Goal: Task Accomplishment & Management: Manage account settings

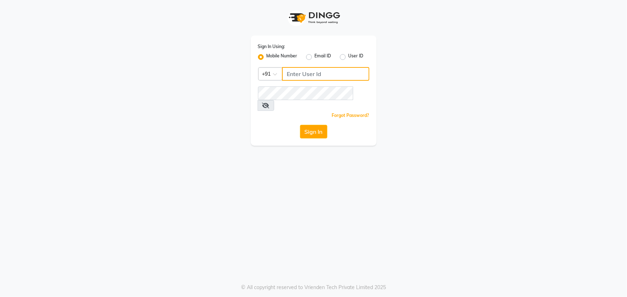
click at [292, 74] on input "Username" at bounding box center [325, 74] width 87 height 14
type input "9606078825"
click at [300, 125] on button "Sign In" at bounding box center [313, 132] width 27 height 14
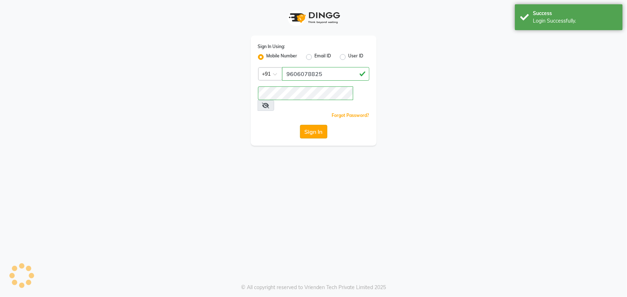
select select "90"
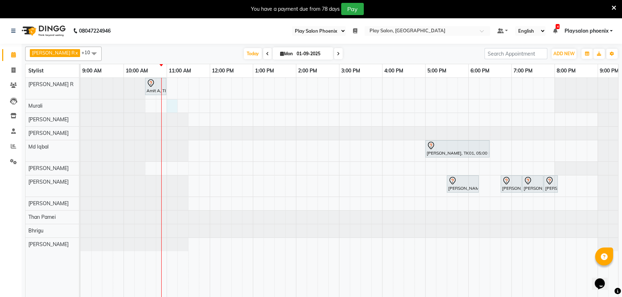
click at [171, 106] on div "Amit A, TK02, 10:30 AM-11:00 AM, [PERSON_NAME] Shaping [PERSON_NAME], TK01, 05:…" at bounding box center [382, 192] width 604 height 229
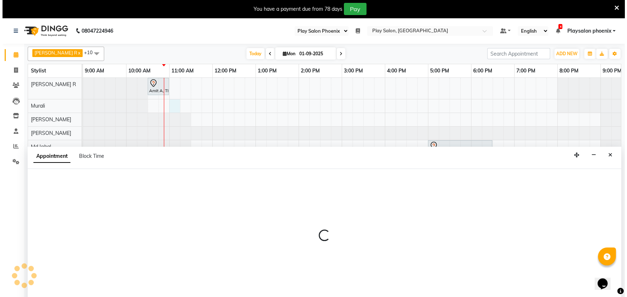
scroll to position [18, 0]
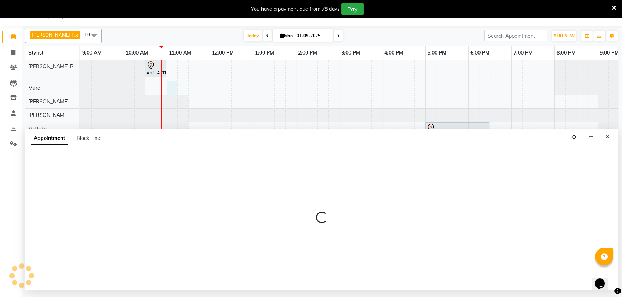
select select "85963"
select select "tentative"
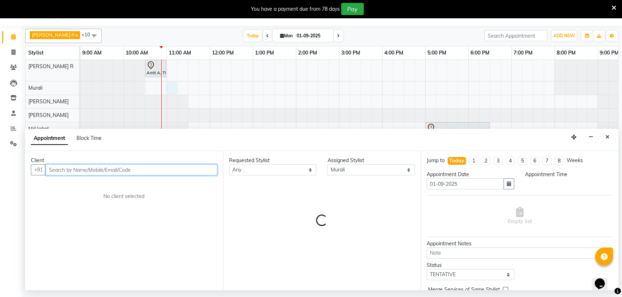
select select "660"
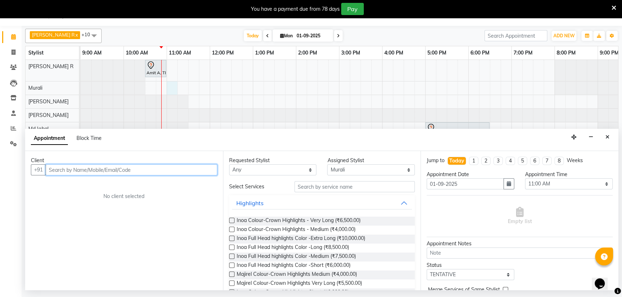
click at [63, 170] on input "text" at bounding box center [132, 170] width 172 height 11
type input "7007759308"
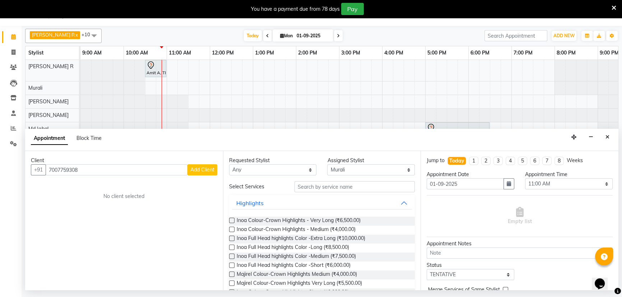
click at [198, 170] on span "Add Client" at bounding box center [202, 170] width 24 height 6
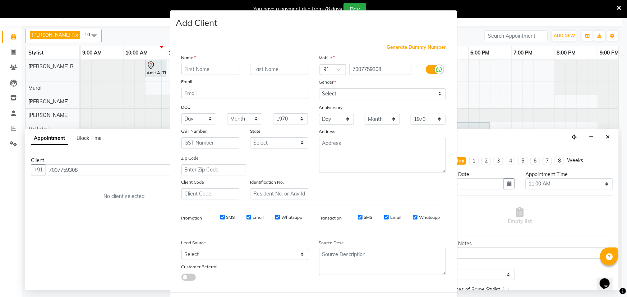
click at [204, 68] on input "text" at bounding box center [210, 69] width 58 height 11
type input "Sakshi"
click at [262, 70] on input "text" at bounding box center [279, 69] width 58 height 11
type input "[PERSON_NAME]"
click at [338, 94] on select "Select [DEMOGRAPHIC_DATA] [DEMOGRAPHIC_DATA] Other Prefer Not To Say" at bounding box center [382, 93] width 127 height 11
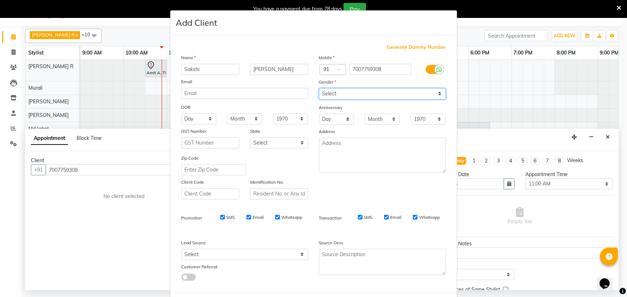
select select "[DEMOGRAPHIC_DATA]"
click at [319, 88] on select "Select [DEMOGRAPHIC_DATA] [DEMOGRAPHIC_DATA] Other Prefer Not To Say" at bounding box center [382, 93] width 127 height 11
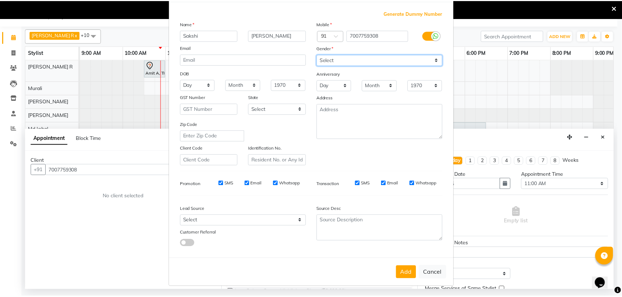
scroll to position [36, 0]
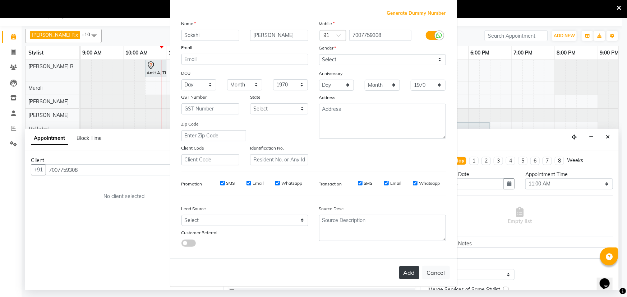
click at [406, 274] on button "Add" at bounding box center [409, 273] width 20 height 13
select select
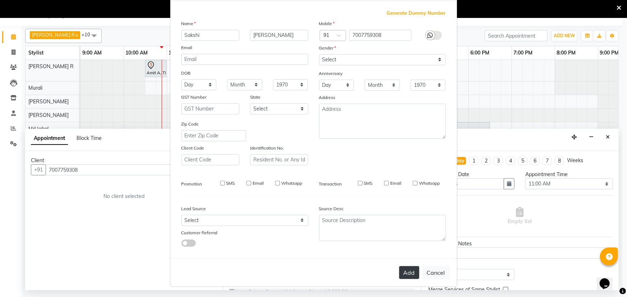
select select
checkbox input "false"
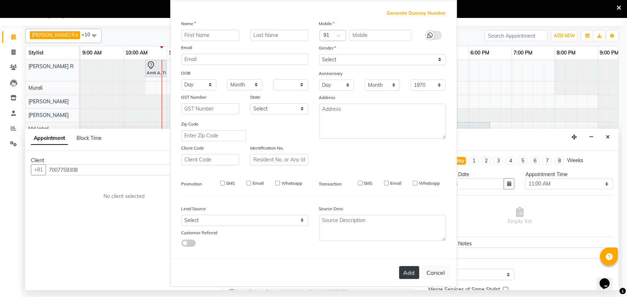
checkbox input "false"
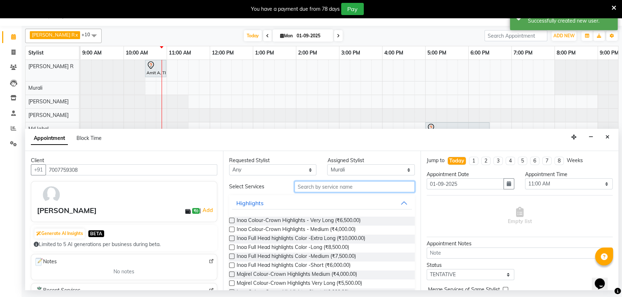
click at [319, 187] on input "text" at bounding box center [355, 186] width 120 height 11
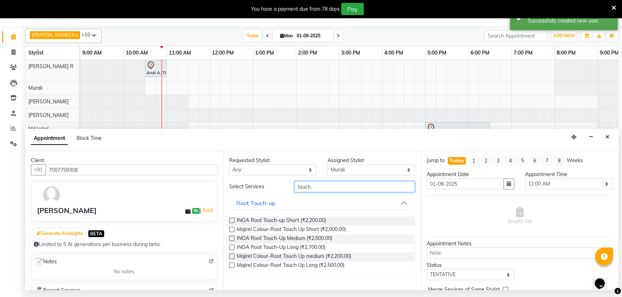
type input "touch"
click at [227, 247] on div "Requested Stylist Any Armaan Bhrigu Chytra [PERSON_NAME] General Technician . […" at bounding box center [322, 220] width 198 height 139
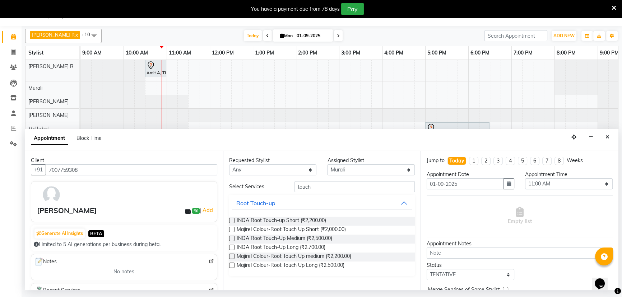
click at [232, 246] on label at bounding box center [231, 247] width 5 height 5
click at [232, 246] on input "checkbox" at bounding box center [231, 248] width 5 height 5
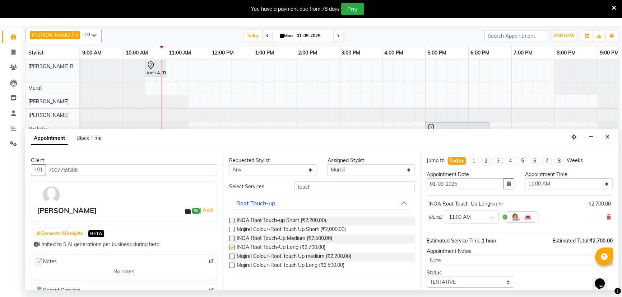
checkbox input "false"
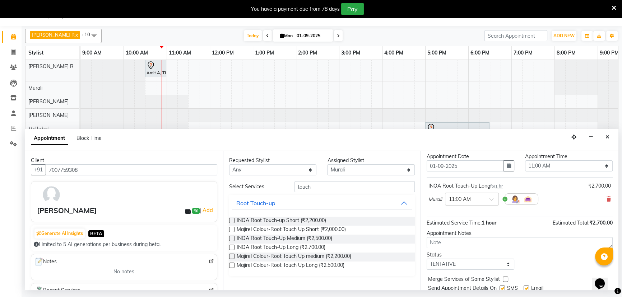
scroll to position [42, 0]
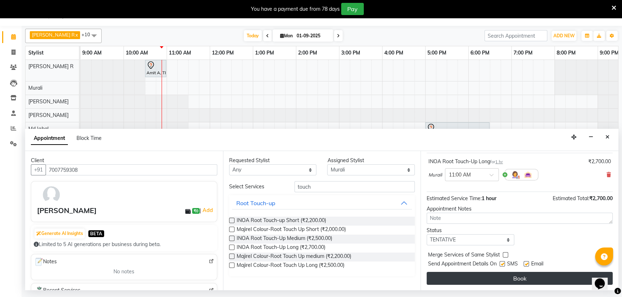
click at [503, 281] on button "Book" at bounding box center [520, 278] width 186 height 13
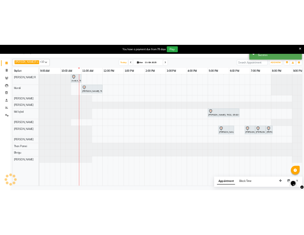
scroll to position [0, 0]
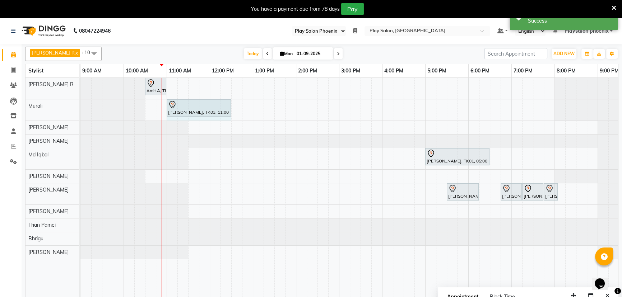
drag, startPoint x: 209, startPoint y: 101, endPoint x: 226, endPoint y: 101, distance: 17.6
click at [80, 101] on div "[PERSON_NAME], TK03, 11:00 AM-12:00 PM, INOA Root Touch-Up Long [PERSON_NAME], …" at bounding box center [80, 110] width 0 height 21
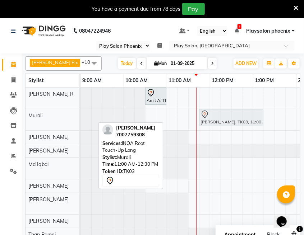
drag, startPoint x: 179, startPoint y: 119, endPoint x: 208, endPoint y: 115, distance: 30.0
click at [80, 115] on div "[PERSON_NAME], TK03, 11:00 AM-12:30 PM, INOA Root Touch-Up Long [PERSON_NAME], …" at bounding box center [80, 119] width 0 height 21
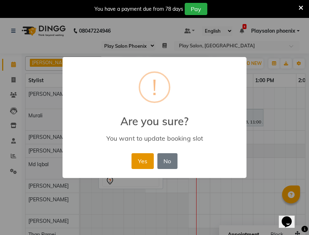
drag, startPoint x: 141, startPoint y: 160, endPoint x: 147, endPoint y: 158, distance: 6.0
click at [142, 159] on button "Yes" at bounding box center [142, 161] width 22 height 16
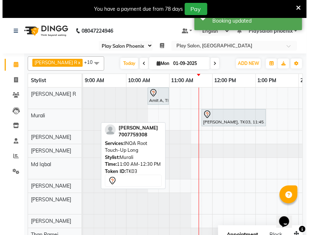
scroll to position [29, 0]
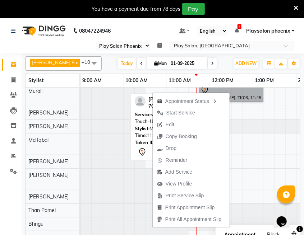
click at [230, 88] on link "[PERSON_NAME], TK03, 11:45 AM-01:15 PM, INOA Root Touch-Up Long" at bounding box center [231, 93] width 64 height 17
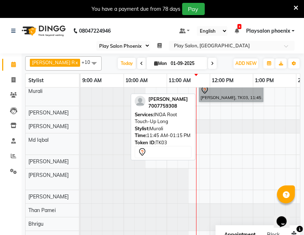
click at [230, 92] on link "[PERSON_NAME], TK03, 11:45 AM-01:15 PM, INOA Root Touch-Up Long" at bounding box center [231, 93] width 64 height 17
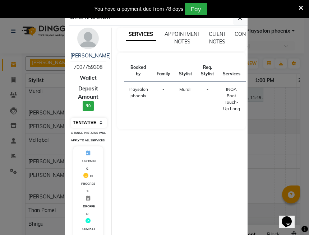
click at [89, 121] on select "Select IN SERVICE CONFIRMED TENTATIVE CHECK IN MARK DONE DROPPED UPCOMING" at bounding box center [89, 123] width 36 height 10
select select "8"
click at [71, 118] on select "Select IN SERVICE CONFIRMED TENTATIVE CHECK IN MARK DONE DROPPED UPCOMING" at bounding box center [89, 123] width 36 height 10
click at [238, 19] on icon "button" at bounding box center [240, 18] width 4 height 6
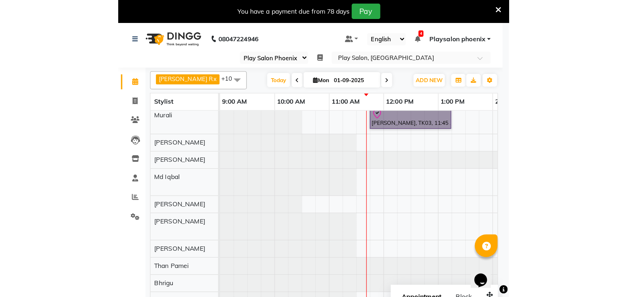
scroll to position [22, 0]
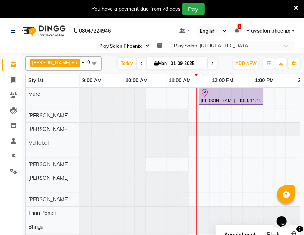
click at [295, 8] on icon at bounding box center [296, 8] width 5 height 6
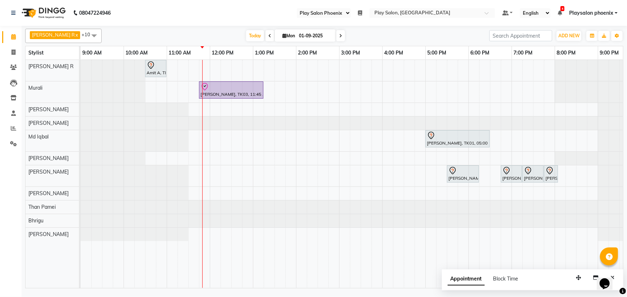
scroll to position [0, 0]
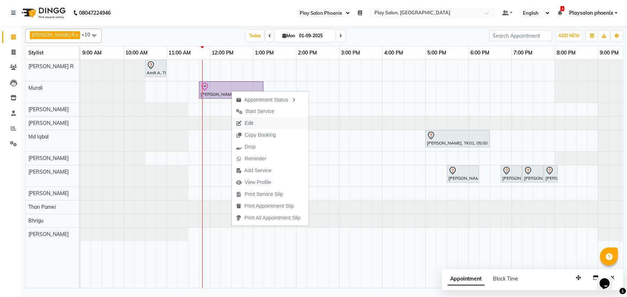
click at [253, 123] on span "Edit" at bounding box center [245, 123] width 26 height 12
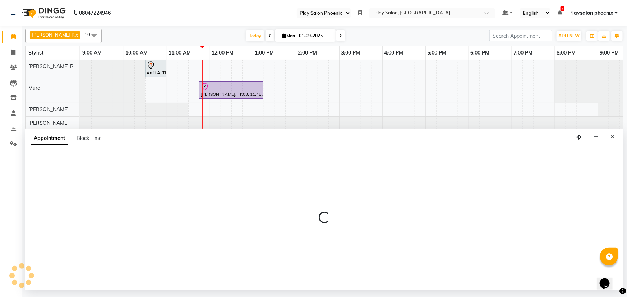
select select "tentative"
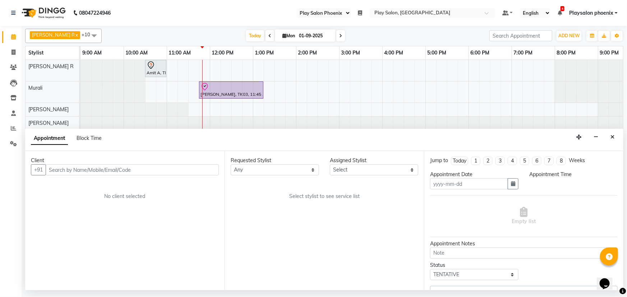
type input "01-09-2025"
select select "check-in"
select select "705"
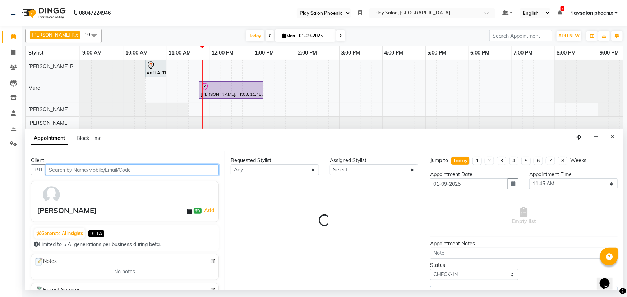
select select "85963"
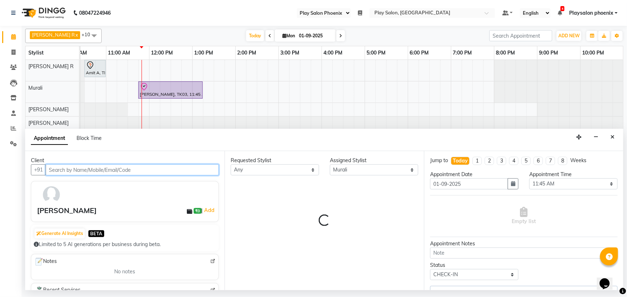
select select "4216"
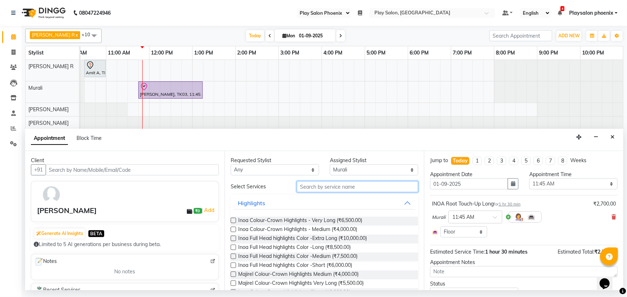
click at [316, 188] on input "text" at bounding box center [357, 186] width 121 height 11
click at [308, 187] on input "text" at bounding box center [357, 186] width 121 height 11
click at [340, 168] on select "Select Armaan Bhrigu Chytra [PERSON_NAME] General Technician . [PERSON_NAME] [P…" at bounding box center [374, 170] width 88 height 11
select select "81417"
click at [330, 165] on select "Select Armaan Bhrigu Chytra [PERSON_NAME] General Technician . [PERSON_NAME] [P…" at bounding box center [374, 170] width 88 height 11
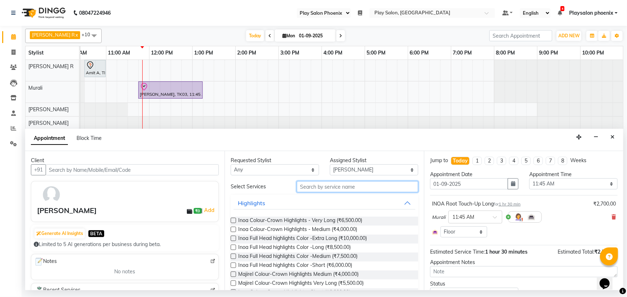
click at [310, 189] on input "text" at bounding box center [357, 186] width 121 height 11
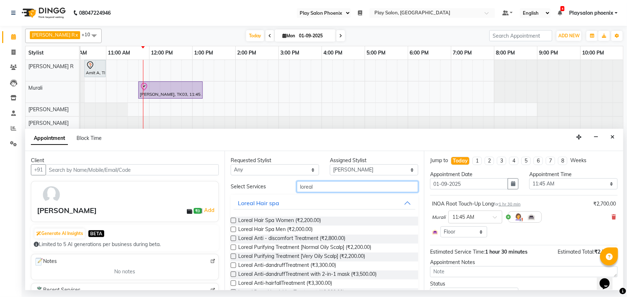
type input "loreal"
click at [232, 266] on label at bounding box center [233, 265] width 5 height 5
click at [232, 266] on input "checkbox" at bounding box center [233, 266] width 5 height 5
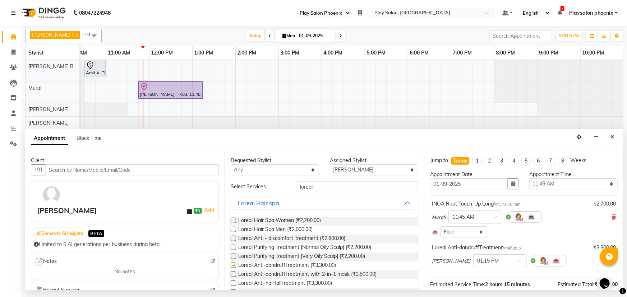
checkbox input "false"
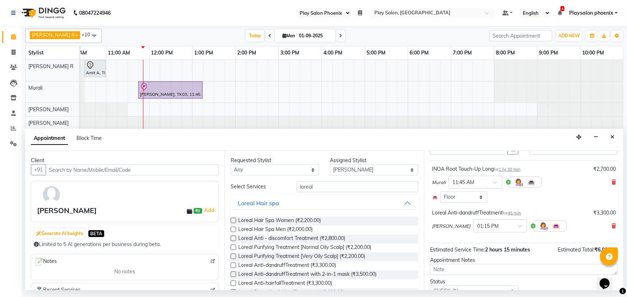
scroll to position [65, 0]
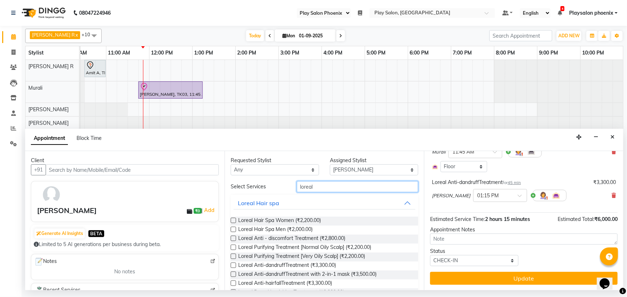
drag, startPoint x: 318, startPoint y: 185, endPoint x: 291, endPoint y: 189, distance: 26.9
click at [291, 189] on div "loreal" at bounding box center [357, 186] width 132 height 11
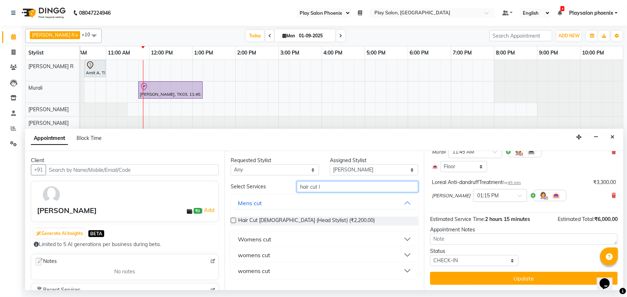
type input "hair cut l"
click at [233, 220] on label at bounding box center [233, 220] width 5 height 5
click at [233, 220] on input "checkbox" at bounding box center [233, 221] width 5 height 5
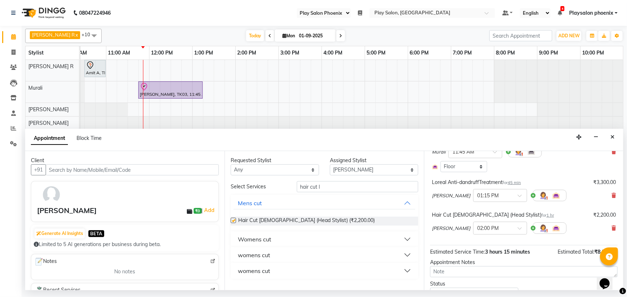
checkbox input "false"
click at [307, 187] on input "hair cut l" at bounding box center [357, 186] width 121 height 11
drag, startPoint x: 323, startPoint y: 186, endPoint x: 298, endPoint y: 183, distance: 25.7
click at [298, 184] on input "hair cut l" at bounding box center [357, 186] width 121 height 11
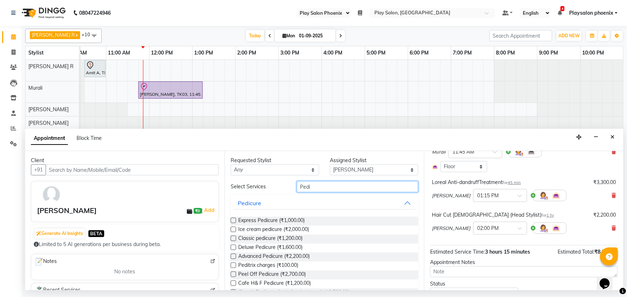
type input "Pedi"
click at [232, 248] on label at bounding box center [233, 247] width 5 height 5
click at [232, 248] on input "checkbox" at bounding box center [233, 248] width 5 height 5
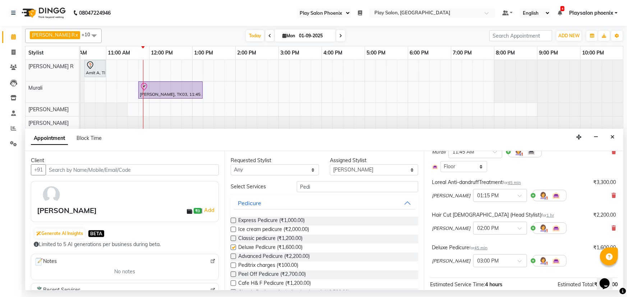
checkbox input "false"
drag, startPoint x: 311, startPoint y: 186, endPoint x: 291, endPoint y: 188, distance: 20.5
click at [291, 188] on div "Pedi" at bounding box center [357, 186] width 132 height 11
type input "mani"
click at [232, 248] on label at bounding box center [233, 247] width 5 height 5
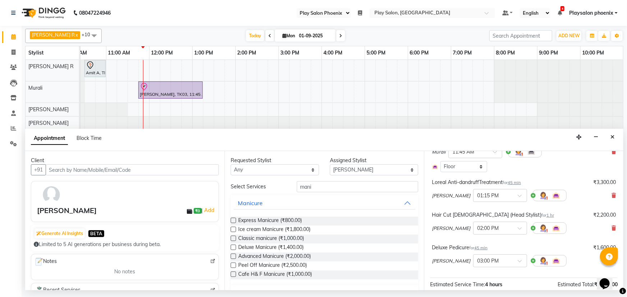
click at [232, 248] on input "checkbox" at bounding box center [233, 248] width 5 height 5
checkbox input "false"
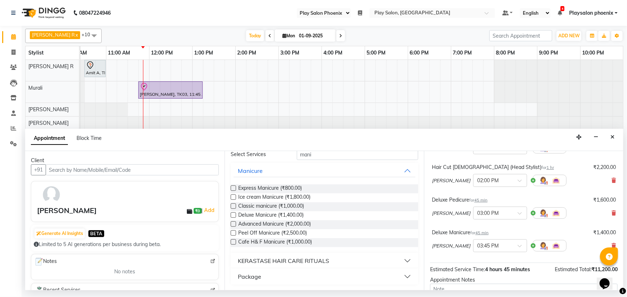
scroll to position [163, 0]
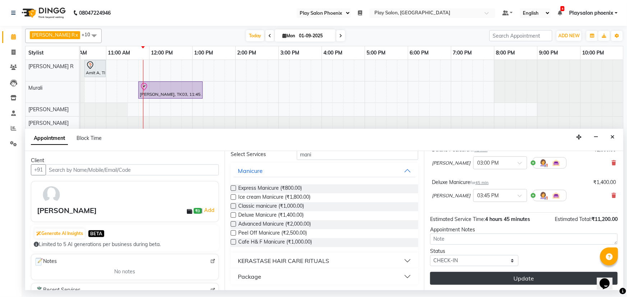
click at [502, 279] on button "Update" at bounding box center [524, 278] width 188 height 13
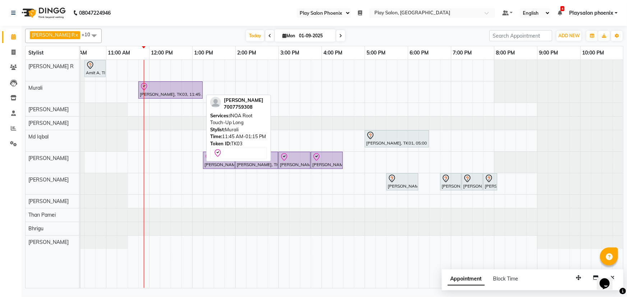
click at [169, 93] on div "[PERSON_NAME], TK03, 11:45 AM-01:15 PM, INOA Root Touch-Up Long" at bounding box center [170, 90] width 63 height 15
select select "8"
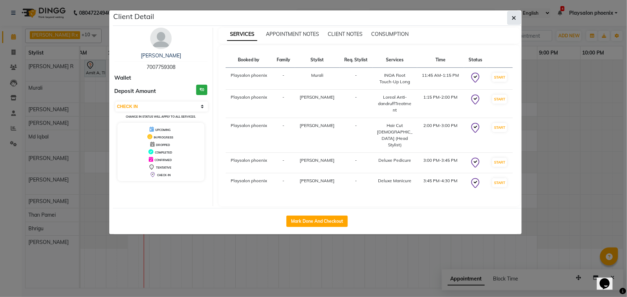
click at [512, 19] on icon "button" at bounding box center [514, 18] width 4 height 6
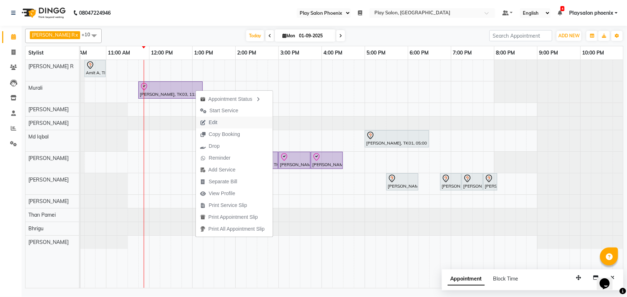
click at [216, 124] on span "Edit" at bounding box center [213, 123] width 9 height 8
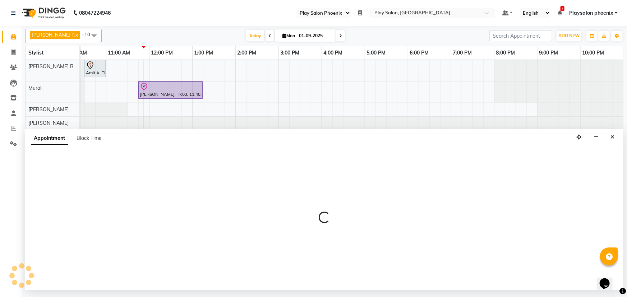
select select "check-in"
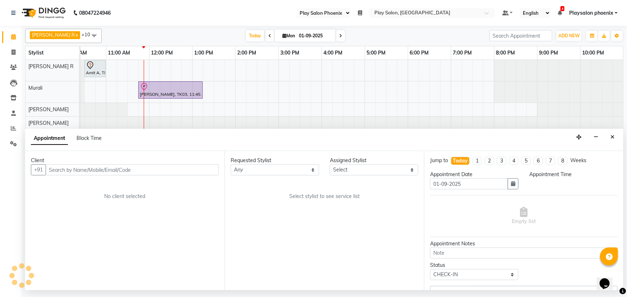
scroll to position [0, 61]
select select "81417"
select select "705"
select select "4216"
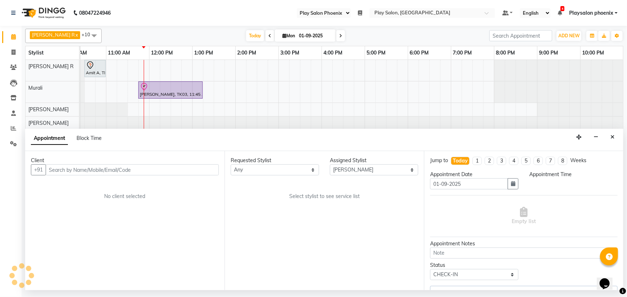
select select "4216"
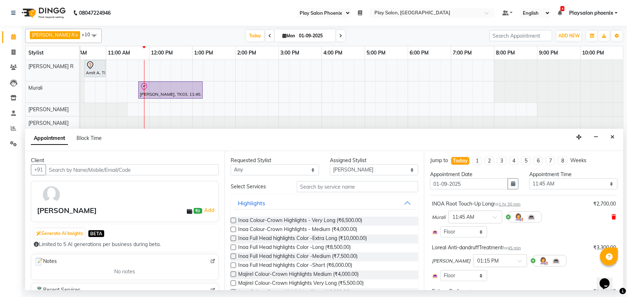
click at [611, 217] on icon at bounding box center [613, 217] width 4 height 5
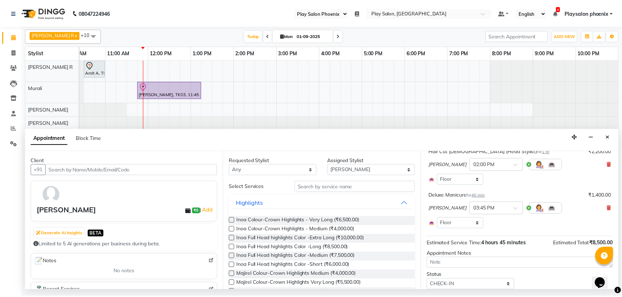
scroll to position [171, 0]
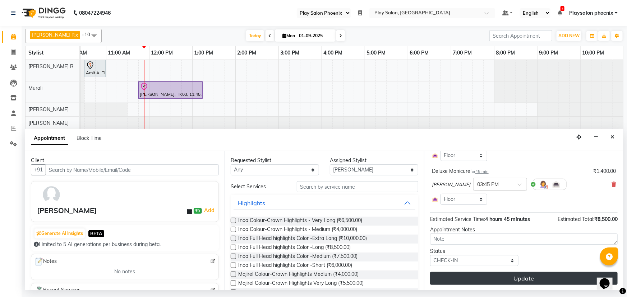
click at [528, 278] on button "Update" at bounding box center [524, 278] width 188 height 13
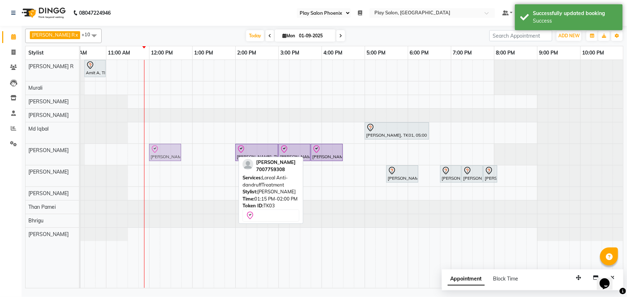
drag, startPoint x: 214, startPoint y: 152, endPoint x: 156, endPoint y: 158, distance: 58.1
click at [20, 158] on div "[PERSON_NAME], TK03, 01:15 PM-02:00 PM, Loreal Anti-dandruffTreatment [PERSON_N…" at bounding box center [20, 154] width 0 height 21
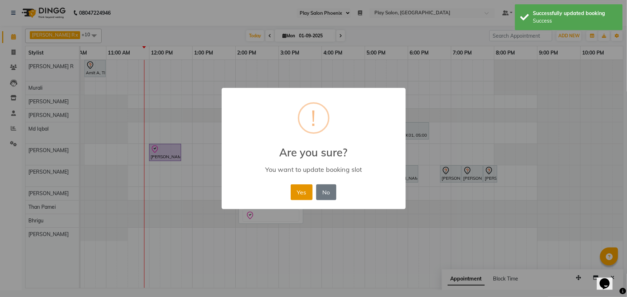
click at [301, 193] on button "Yes" at bounding box center [302, 193] width 22 height 16
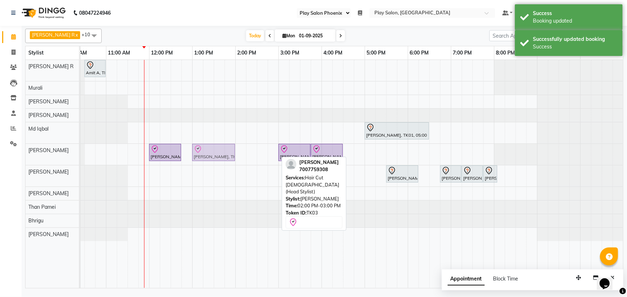
drag, startPoint x: 245, startPoint y: 153, endPoint x: 197, endPoint y: 154, distance: 48.2
click at [20, 154] on div "[PERSON_NAME], TK03, 12:00 PM-12:45 PM, Loreal Anti-dandruffTreatment [PERSON_N…" at bounding box center [20, 154] width 0 height 21
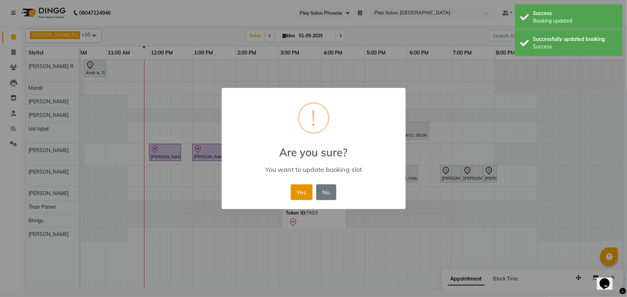
click at [299, 192] on button "Yes" at bounding box center [302, 193] width 22 height 16
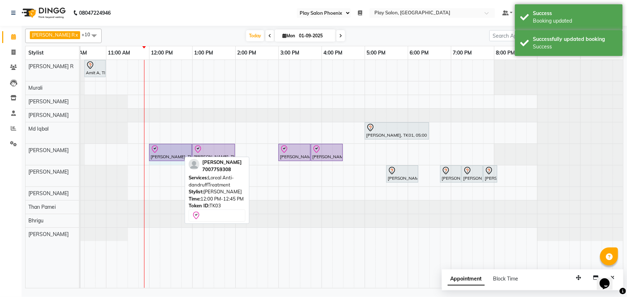
click at [20, 149] on div "[PERSON_NAME], TK03, 12:00 PM-12:45 PM, Loreal Anti-dandruffTreatment [PERSON_N…" at bounding box center [20, 154] width 0 height 21
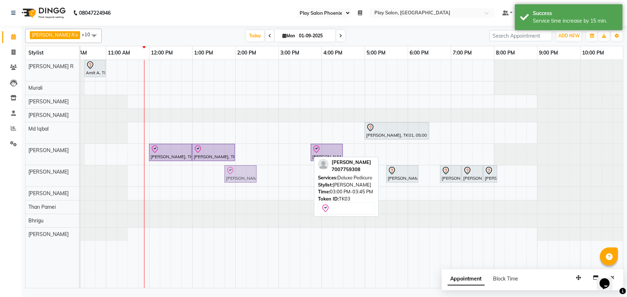
drag, startPoint x: 296, startPoint y: 156, endPoint x: 241, endPoint y: 179, distance: 59.7
click at [241, 179] on tbody "Amit A, TK02, 10:30 AM-11:00 AM, [PERSON_NAME] Shaping [PERSON_NAME], TK01, 05:…" at bounding box center [322, 150] width 604 height 181
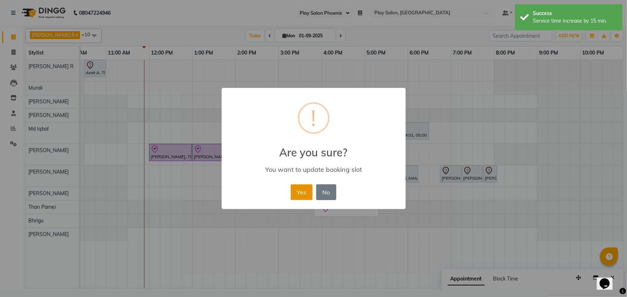
click at [307, 190] on button "Yes" at bounding box center [302, 193] width 22 height 16
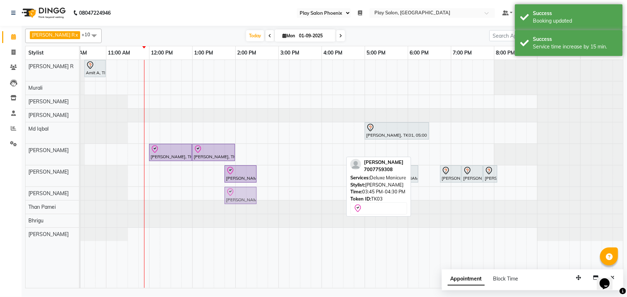
drag, startPoint x: 323, startPoint y: 153, endPoint x: 242, endPoint y: 194, distance: 90.8
click at [238, 194] on tbody "Amit A, TK02, 10:30 AM-11:00 AM, [PERSON_NAME] Shaping [PERSON_NAME], TK01, 05:…" at bounding box center [322, 150] width 604 height 181
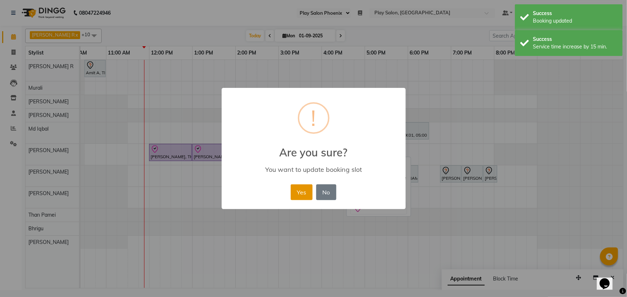
click at [301, 190] on button "Yes" at bounding box center [302, 193] width 22 height 16
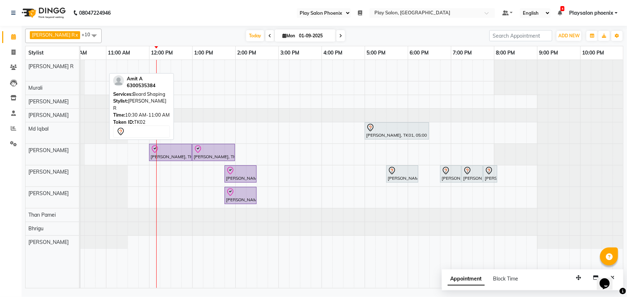
drag, startPoint x: 89, startPoint y: 67, endPoint x: 155, endPoint y: 138, distance: 96.6
click at [155, 138] on div "[PERSON_NAME] R x [PERSON_NAME] x Md Iqbal x Murali x Rosy Rongmei x Sanjay V x…" at bounding box center [324, 157] width 598 height 263
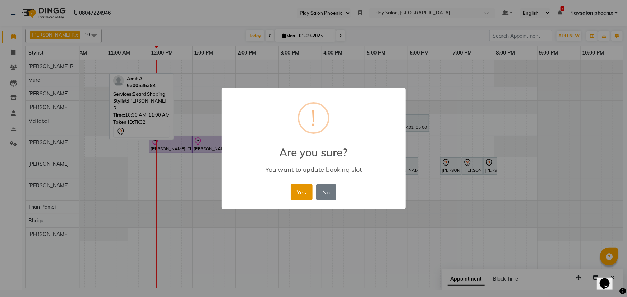
click at [299, 189] on button "Yes" at bounding box center [302, 193] width 22 height 16
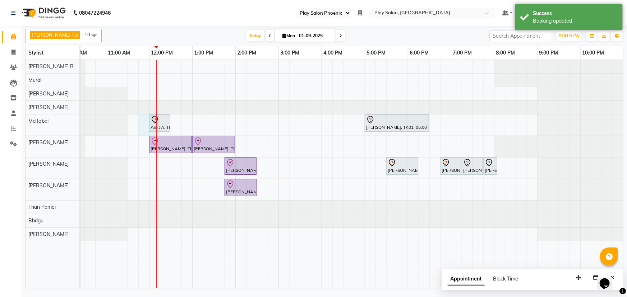
drag, startPoint x: 156, startPoint y: 125, endPoint x: 148, endPoint y: 128, distance: 8.4
click at [147, 128] on div "Amit A, TK02, 12:00 PM-12:30 PM, [PERSON_NAME] Shaping [PERSON_NAME], TK01, 05:…" at bounding box center [322, 174] width 604 height 229
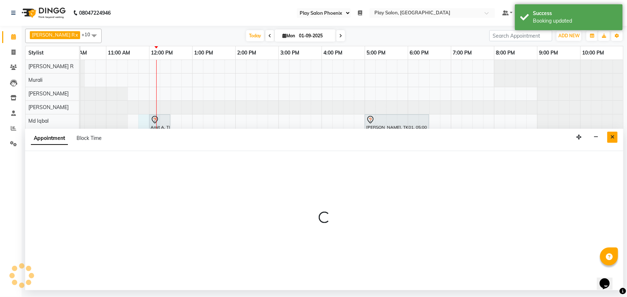
select select "81412"
select select "705"
select select "tentative"
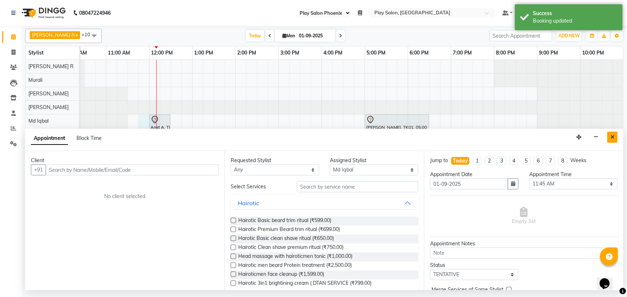
click at [612, 137] on icon "Close" at bounding box center [612, 137] width 4 height 5
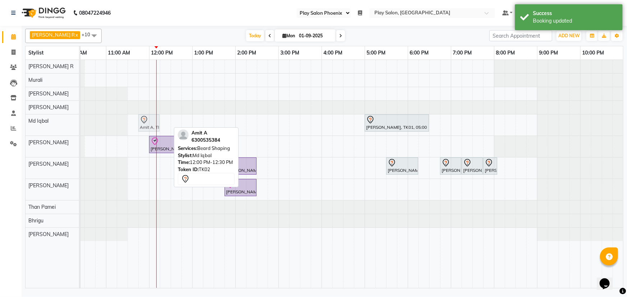
drag, startPoint x: 162, startPoint y: 123, endPoint x: 151, endPoint y: 124, distance: 10.8
click at [20, 124] on div "Amit A, TK02, 12:00 PM-12:30 PM, [PERSON_NAME] Shaping [PERSON_NAME], TK01, 05:…" at bounding box center [20, 125] width 0 height 21
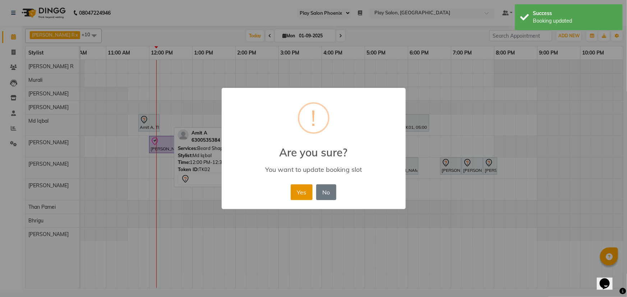
click at [300, 189] on button "Yes" at bounding box center [302, 193] width 22 height 16
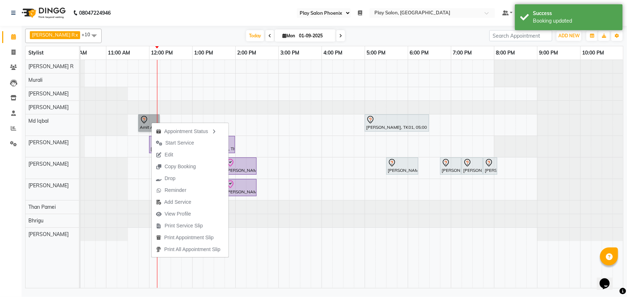
click at [149, 122] on link "Amit A, TK02, 11:45 AM-12:15 PM, Beard Shaping" at bounding box center [148, 123] width 21 height 17
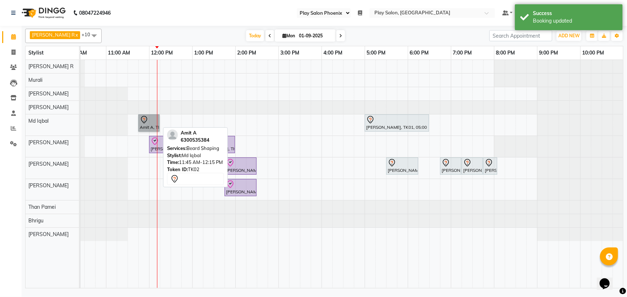
click at [152, 122] on link "Amit A, TK02, 11:45 AM-12:15 PM, Beard Shaping" at bounding box center [148, 123] width 21 height 17
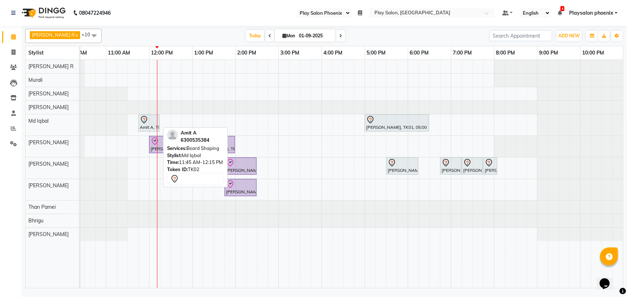
select select "7"
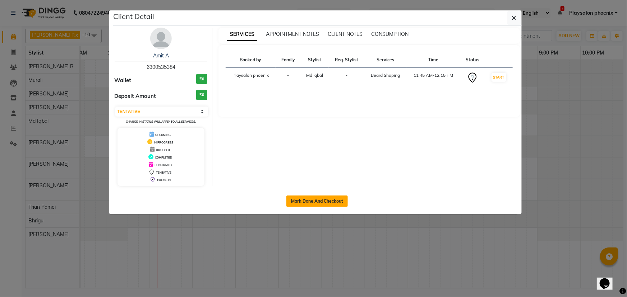
click at [303, 201] on button "Mark Done And Checkout" at bounding box center [316, 201] width 61 height 11
select select "service"
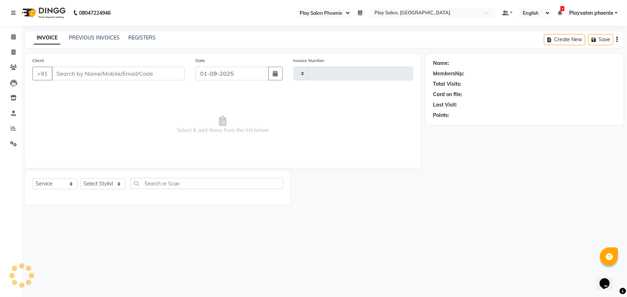
type input "2737"
select select "8350"
type input "6300535384"
select select "81412"
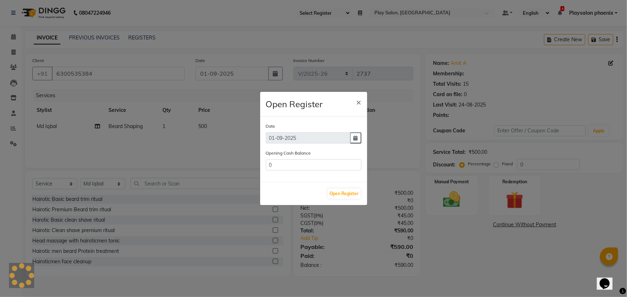
type input "6388"
click at [343, 194] on button "Open Register" at bounding box center [344, 194] width 33 height 10
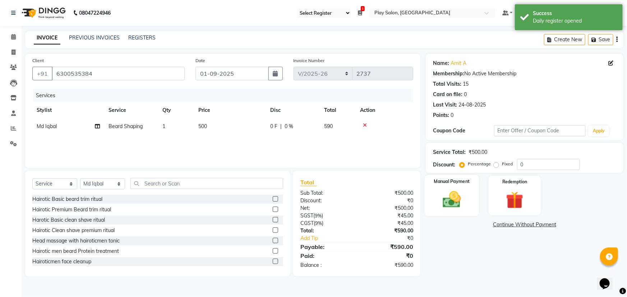
click at [456, 200] on img at bounding box center [451, 199] width 29 height 21
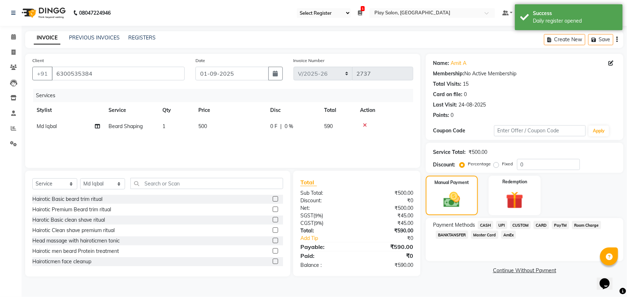
click at [487, 226] on span "CASH" at bounding box center [485, 225] width 15 height 8
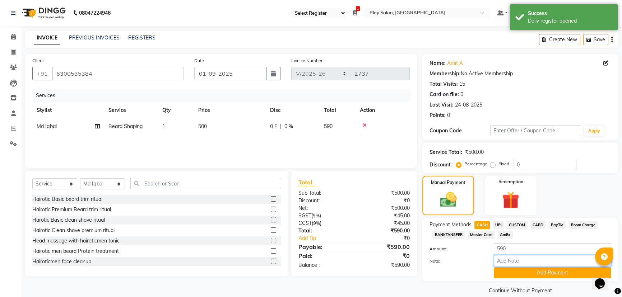
click at [515, 259] on input "Note:" at bounding box center [552, 260] width 117 height 11
type input "cash"
click at [542, 274] on button "Add Payment" at bounding box center [552, 273] width 117 height 11
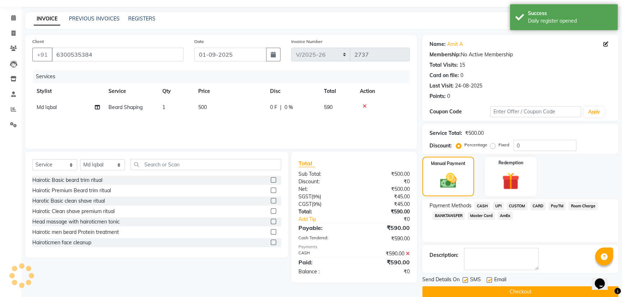
scroll to position [29, 0]
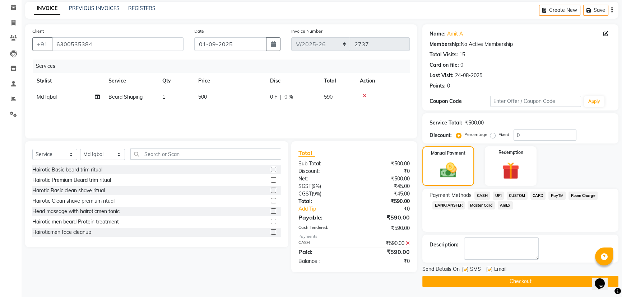
click at [504, 274] on div "Send Details On SMS Email Checkout" at bounding box center [521, 277] width 196 height 22
click at [521, 280] on button "Checkout" at bounding box center [521, 281] width 196 height 11
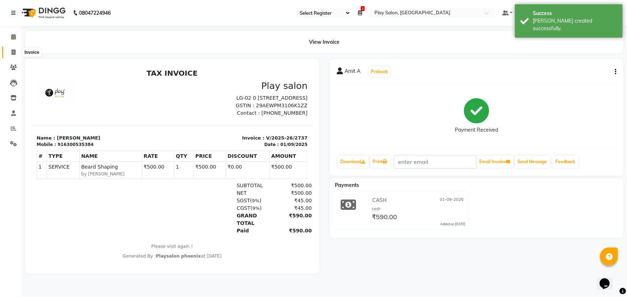
click at [15, 51] on icon at bounding box center [13, 52] width 4 height 5
select select "8350"
select select "service"
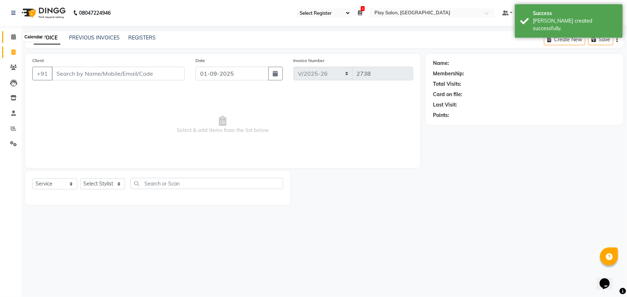
click at [14, 36] on icon at bounding box center [13, 36] width 5 height 5
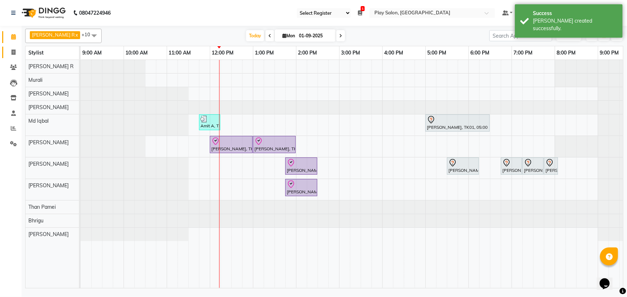
click at [11, 52] on icon at bounding box center [13, 52] width 4 height 5
select select "8350"
select select "service"
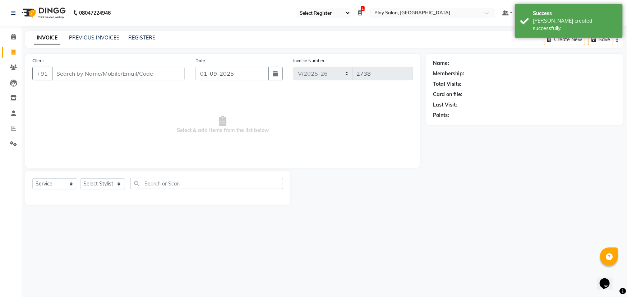
click at [94, 73] on input "Client" at bounding box center [118, 74] width 133 height 14
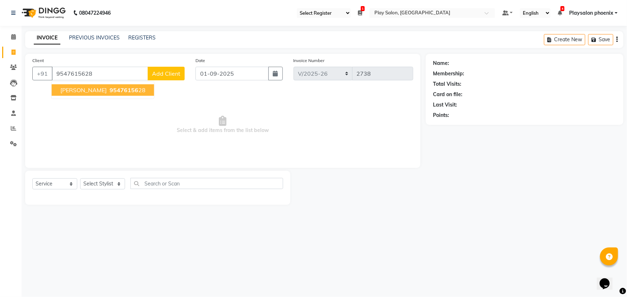
type input "9547615628"
click at [89, 91] on span "[PERSON_NAME]" at bounding box center [83, 90] width 46 height 7
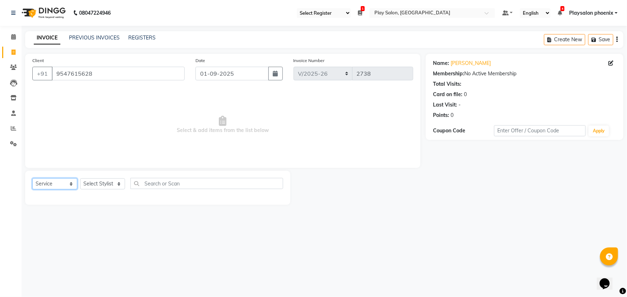
click at [58, 182] on select "Select Service Product Membership Package Voucher Prepaid Gift Card" at bounding box center [54, 184] width 45 height 11
select select "product"
click at [32, 179] on select "Select Service Product Membership Package Voucher Prepaid Gift Card" at bounding box center [54, 184] width 45 height 11
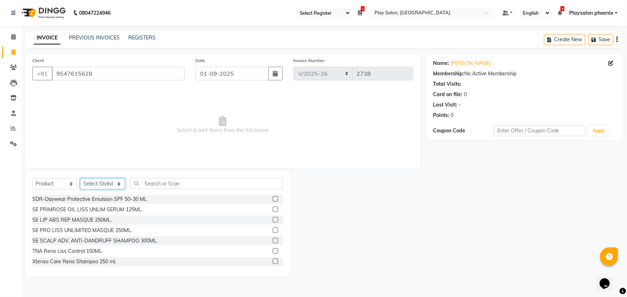
click at [103, 183] on select "Select Stylist Armaan Bhrigu Chytra [PERSON_NAME] General Technician . Imran [P…" at bounding box center [102, 184] width 45 height 11
select select "81412"
click at [80, 179] on select "Select Stylist Armaan Bhrigu Chytra [PERSON_NAME] General Technician . Imran [P…" at bounding box center [102, 184] width 45 height 11
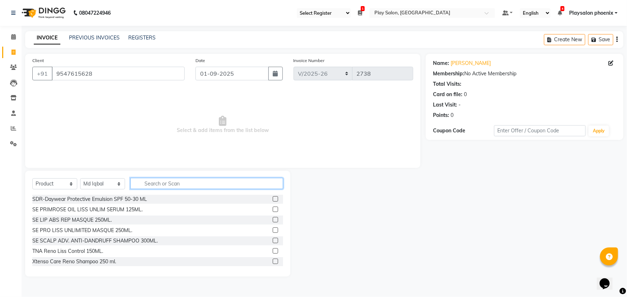
click at [156, 184] on input "text" at bounding box center [206, 183] width 153 height 11
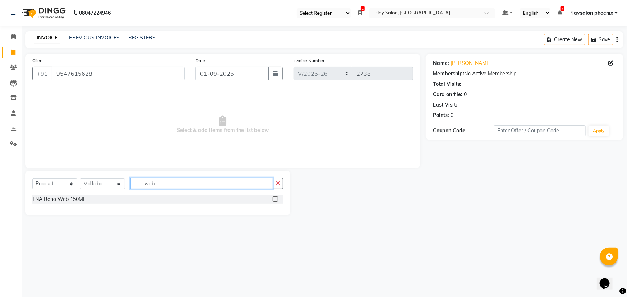
type input "web"
click at [274, 198] on label at bounding box center [275, 199] width 5 height 5
click at [274, 198] on input "checkbox" at bounding box center [275, 199] width 5 height 5
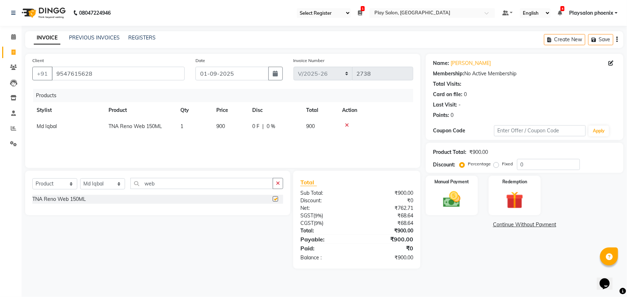
checkbox input "false"
click at [223, 127] on span "900" at bounding box center [220, 126] width 9 height 6
select select "81412"
drag, startPoint x: 234, startPoint y: 129, endPoint x: 216, endPoint y: 130, distance: 17.6
click at [216, 130] on input "900" at bounding box center [229, 128] width 27 height 11
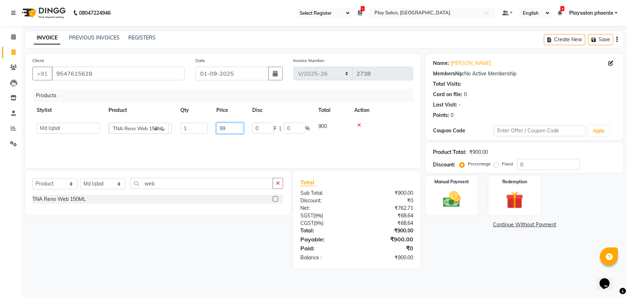
type input "990"
click at [251, 92] on div "Products" at bounding box center [225, 95] width 385 height 13
click at [451, 202] on img at bounding box center [451, 199] width 29 height 21
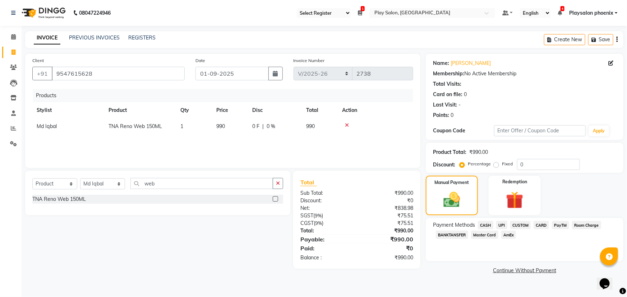
click at [520, 223] on span "CUSTOM" at bounding box center [520, 225] width 21 height 8
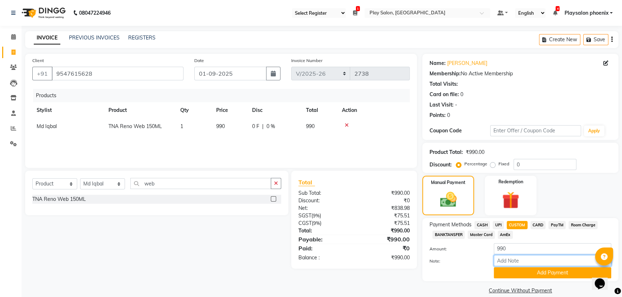
click at [507, 260] on input "Note:" at bounding box center [552, 260] width 117 height 11
type input "Upi"
click at [538, 273] on button "Add Payment" at bounding box center [552, 273] width 117 height 11
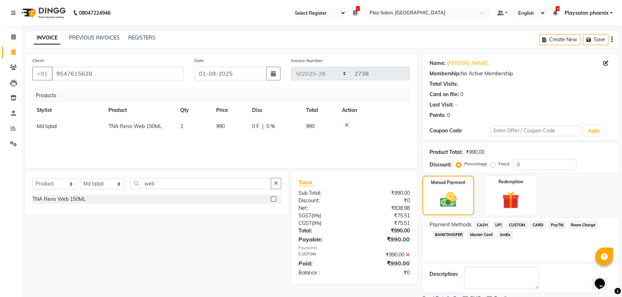
scroll to position [29, 0]
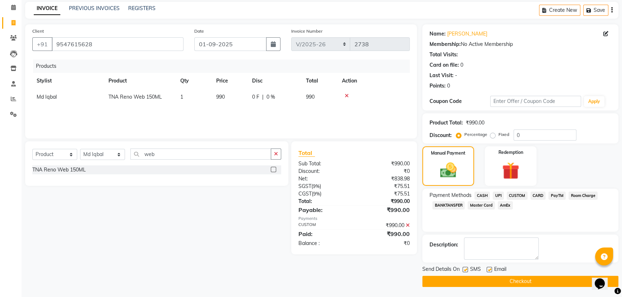
click at [503, 282] on button "Checkout" at bounding box center [521, 281] width 196 height 11
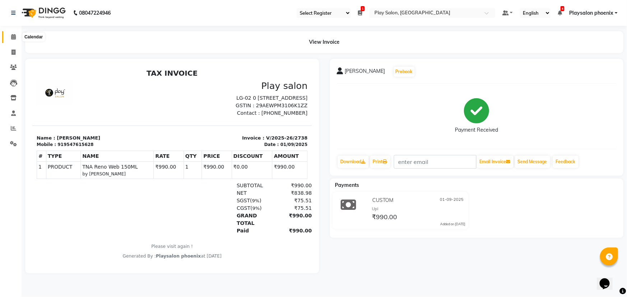
click at [13, 37] on icon at bounding box center [13, 36] width 5 height 5
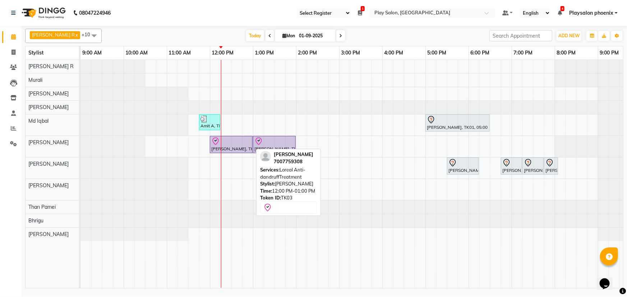
click at [232, 144] on div at bounding box center [231, 141] width 40 height 9
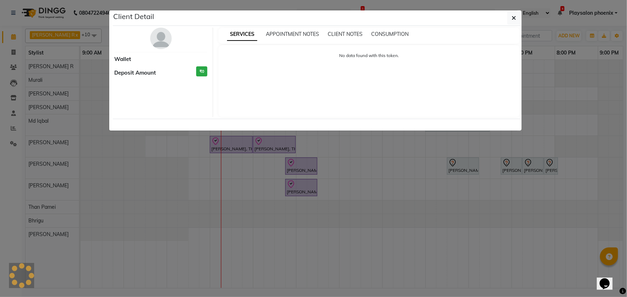
select select "8"
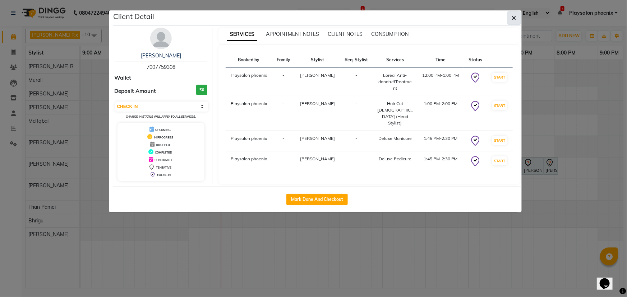
click at [512, 18] on icon "button" at bounding box center [514, 18] width 4 height 6
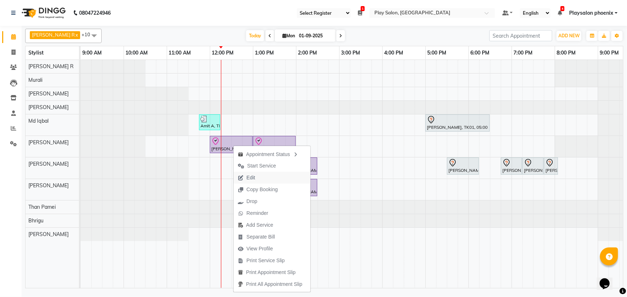
click at [263, 179] on button "Edit" at bounding box center [272, 178] width 77 height 12
select select "tentative"
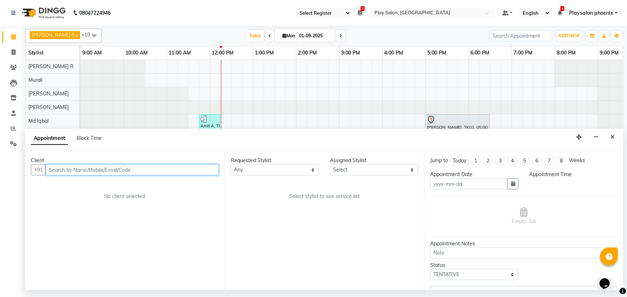
type input "01-09-2025"
select select "check-in"
select select "720"
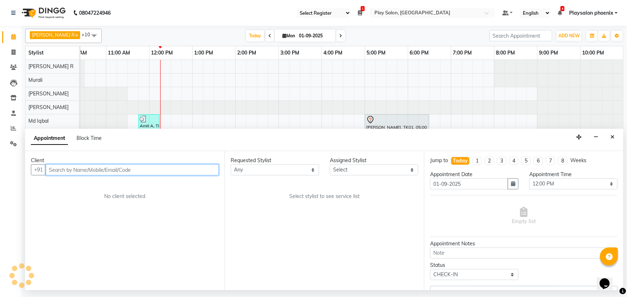
select select "81420"
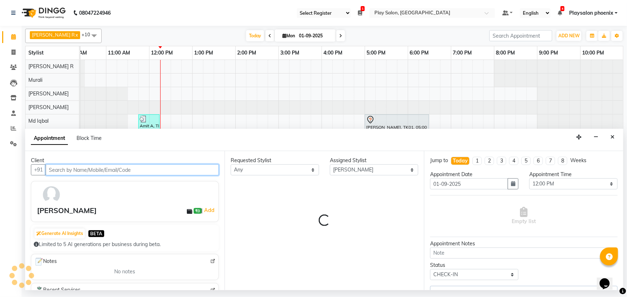
select select "4216"
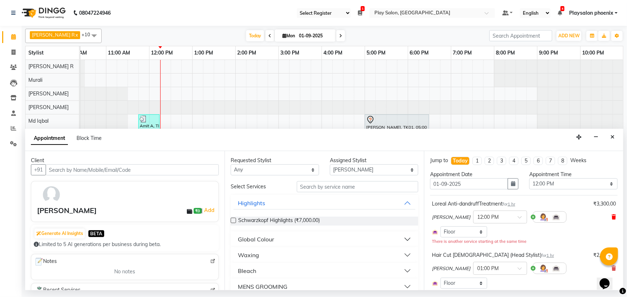
click at [611, 216] on icon at bounding box center [613, 217] width 4 height 5
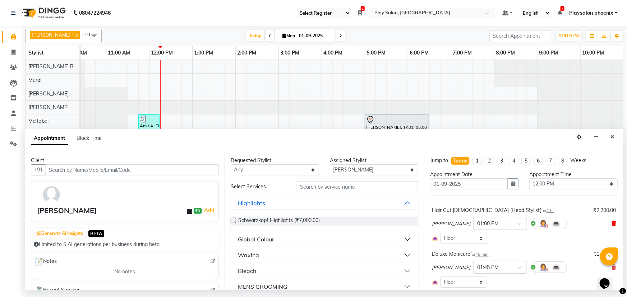
click at [611, 225] on icon at bounding box center [613, 223] width 4 height 5
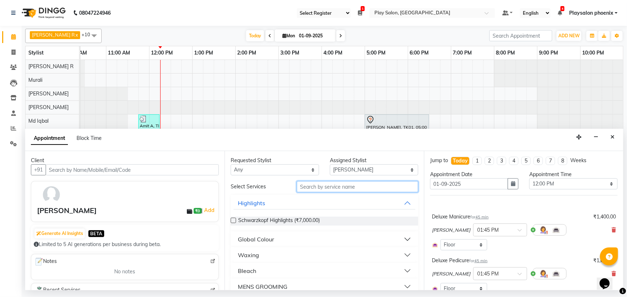
click at [316, 185] on input "text" at bounding box center [357, 186] width 121 height 11
click at [305, 187] on input "text" at bounding box center [357, 186] width 121 height 11
click at [352, 169] on select "Select Armaan Bhrigu Chytra [PERSON_NAME] General Technician . [PERSON_NAME] [P…" at bounding box center [374, 170] width 88 height 11
select select "81417"
click at [330, 165] on select "Select Armaan Bhrigu Chytra [PERSON_NAME] General Technician . [PERSON_NAME] [P…" at bounding box center [374, 170] width 88 height 11
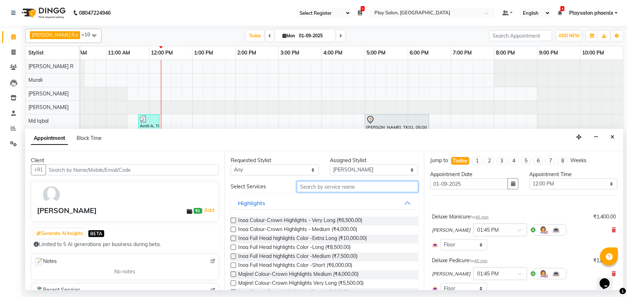
click at [315, 187] on input "text" at bounding box center [357, 186] width 121 height 11
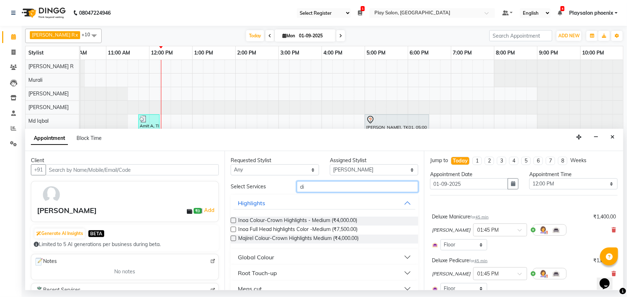
type input "d"
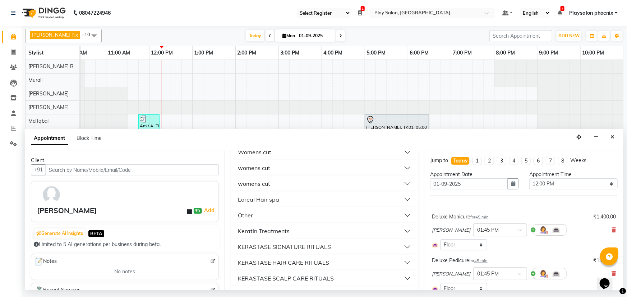
scroll to position [161, 0]
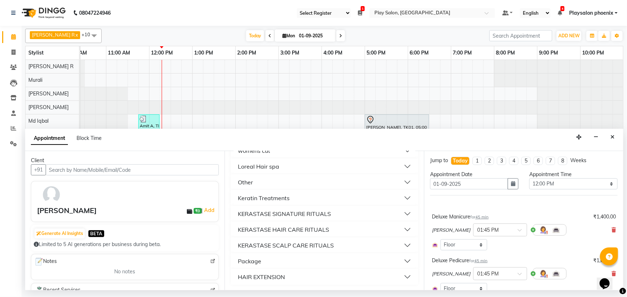
click at [403, 228] on button "KERASTASE HAIR CARE RITUALS" at bounding box center [325, 229] width 182 height 13
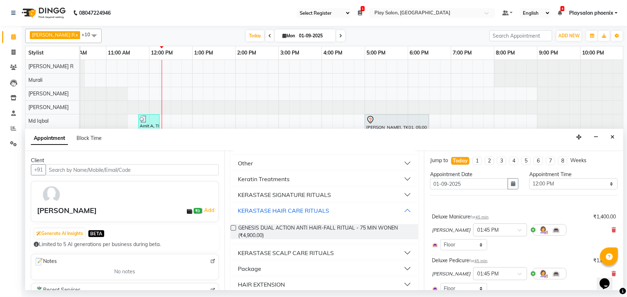
scroll to position [187, 0]
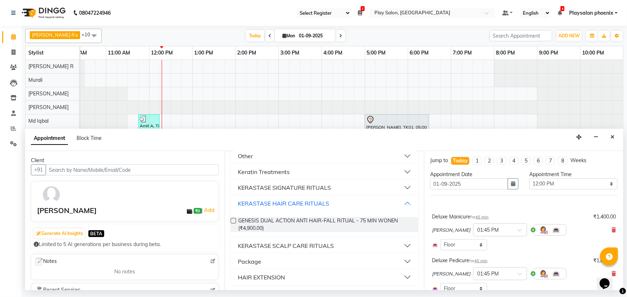
click at [377, 203] on button "KERASTASE HAIR CARE RITUALS" at bounding box center [325, 203] width 182 height 13
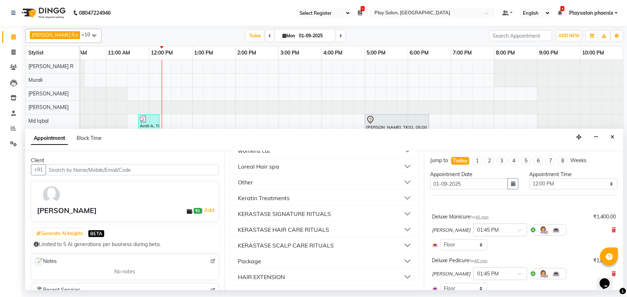
click at [339, 230] on button "KERASTASE HAIR CARE RITUALS" at bounding box center [325, 229] width 182 height 13
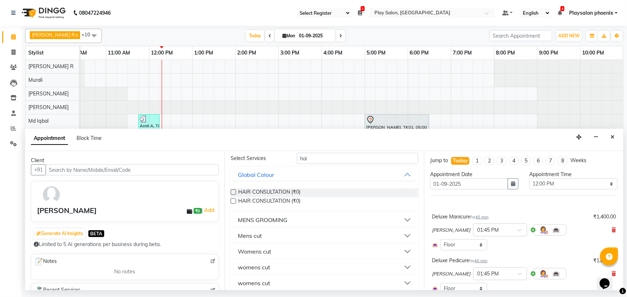
scroll to position [0, 0]
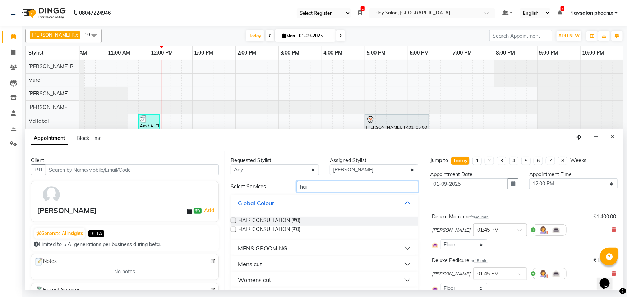
drag, startPoint x: 311, startPoint y: 186, endPoint x: 294, endPoint y: 189, distance: 17.4
click at [294, 189] on div "hai" at bounding box center [357, 186] width 132 height 11
type input "t"
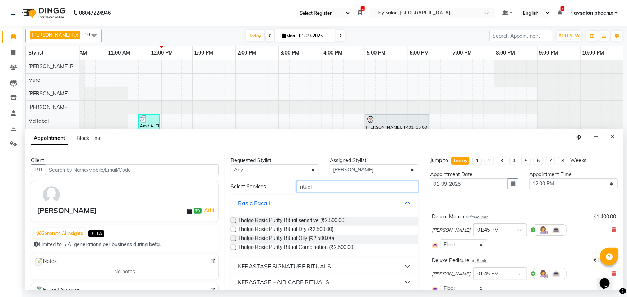
scroll to position [32, 0]
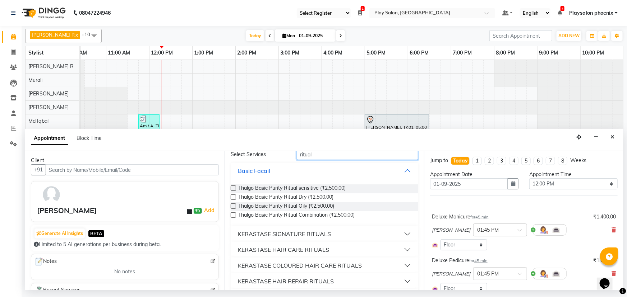
type input "ritual"
click at [325, 249] on div "KERASTASE HAIR CARE RITUALS" at bounding box center [283, 250] width 91 height 9
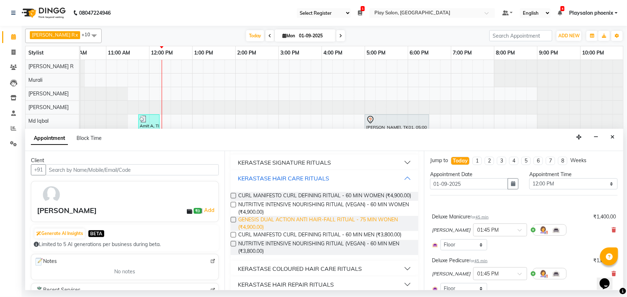
scroll to position [130, 0]
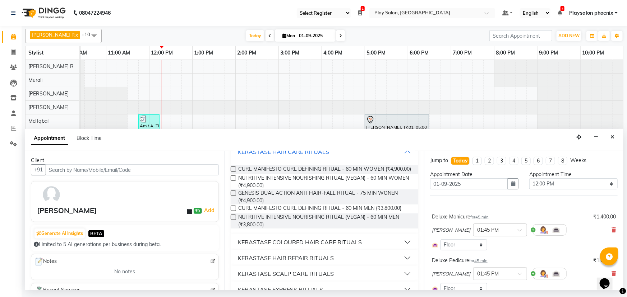
click at [232, 181] on label at bounding box center [233, 178] width 5 height 5
click at [232, 181] on input "checkbox" at bounding box center [233, 179] width 5 height 5
checkbox input "false"
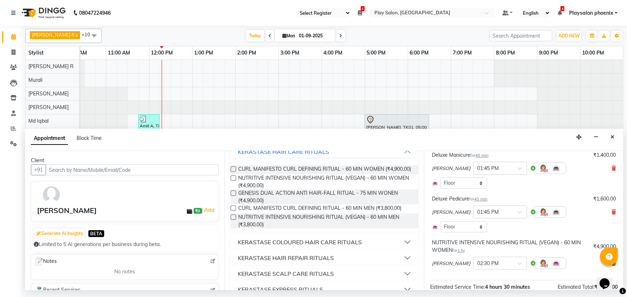
scroll to position [130, 0]
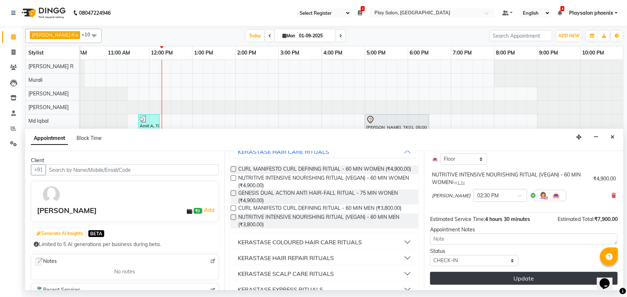
click at [517, 277] on button "Update" at bounding box center [524, 278] width 188 height 13
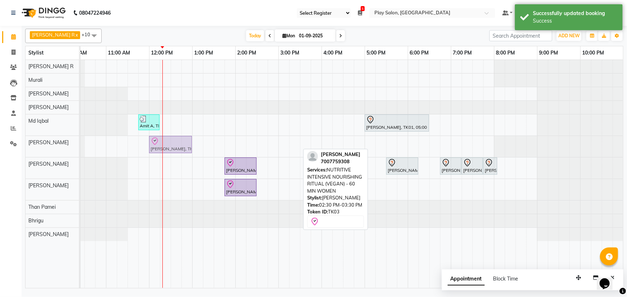
drag, startPoint x: 272, startPoint y: 147, endPoint x: 163, endPoint y: 148, distance: 108.9
click at [20, 148] on div "[PERSON_NAME], TK03, 02:30 PM-03:30 PM, NUTRITIVE INTENSIVE NOURISHING RITUAL (…" at bounding box center [20, 146] width 0 height 21
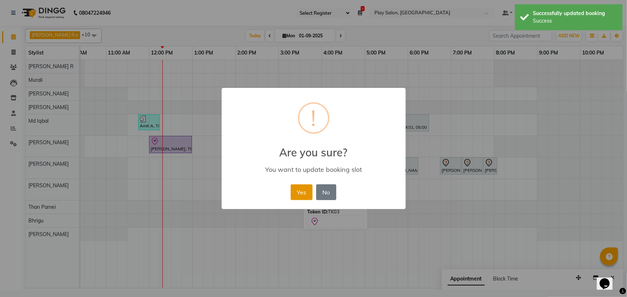
click at [300, 191] on button "Yes" at bounding box center [302, 193] width 22 height 16
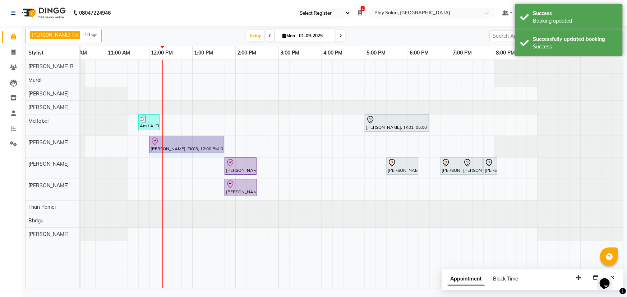
drag, startPoint x: 190, startPoint y: 139, endPoint x: 215, endPoint y: 140, distance: 24.8
click at [20, 140] on div "[PERSON_NAME], TK03, 12:00 PM-01:00 PM, NUTRITIVE INTENSIVE NOURISHING RITUAL (…" at bounding box center [20, 146] width 0 height 21
click at [299, 149] on div "Amit A, TK02, 11:45 AM-12:15 PM, [PERSON_NAME] Shaping [PERSON_NAME], TK01, 05:…" at bounding box center [322, 174] width 604 height 229
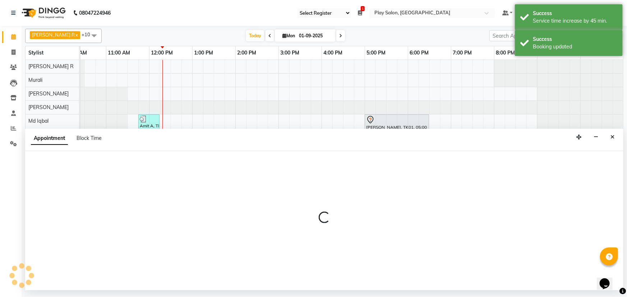
select select "81417"
select select "915"
select select "tentative"
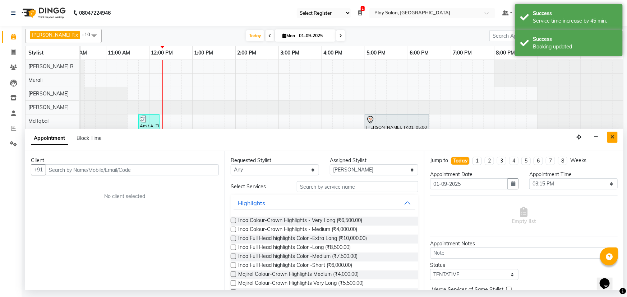
click at [610, 137] on button "Close" at bounding box center [612, 137] width 10 height 11
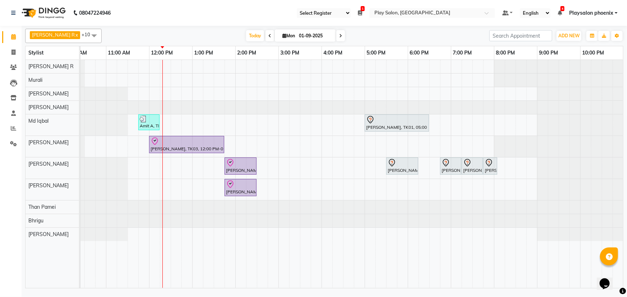
click at [297, 33] on input "01-09-2025" at bounding box center [315, 36] width 36 height 11
select select "9"
select select "2025"
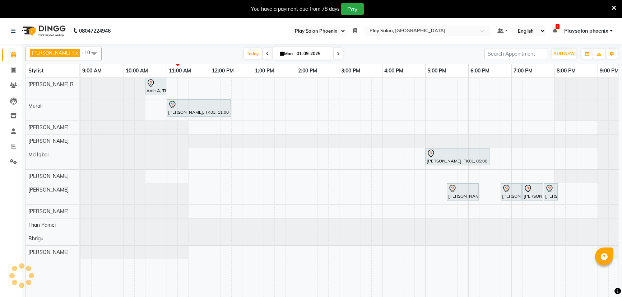
select select "90"
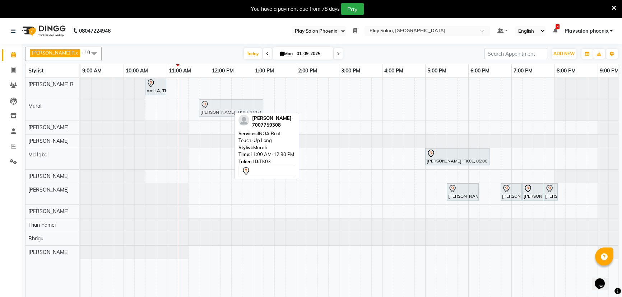
drag, startPoint x: 190, startPoint y: 105, endPoint x: 222, endPoint y: 101, distance: 33.0
click at [80, 101] on div "[PERSON_NAME], TK03, 11:00 AM-12:30 PM, INOA Root Touch-Up Long [PERSON_NAME], …" at bounding box center [80, 110] width 0 height 21
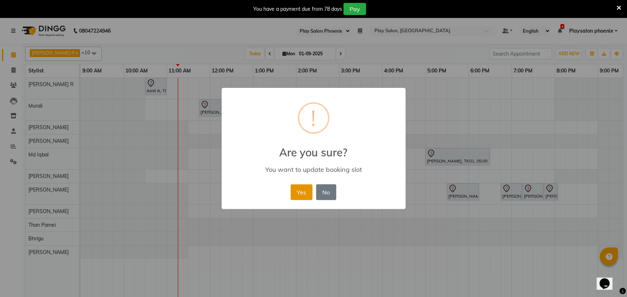
click at [304, 193] on button "Yes" at bounding box center [302, 193] width 22 height 16
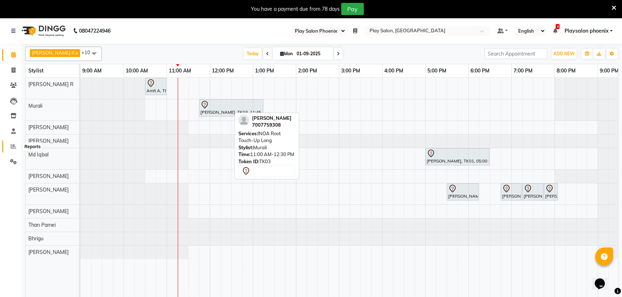
click at [12, 144] on icon at bounding box center [13, 146] width 5 height 5
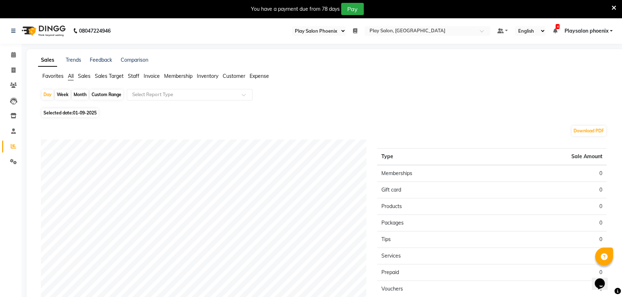
click at [135, 75] on span "Staff" at bounding box center [133, 76] width 11 height 6
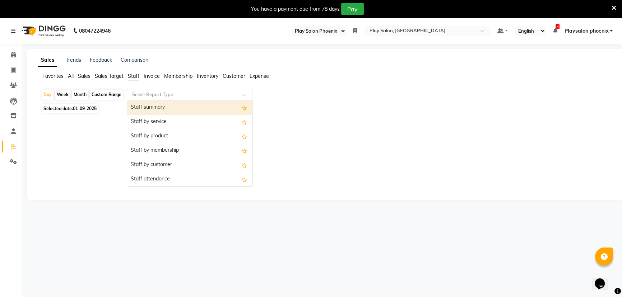
click at [163, 95] on input "text" at bounding box center [182, 94] width 103 height 7
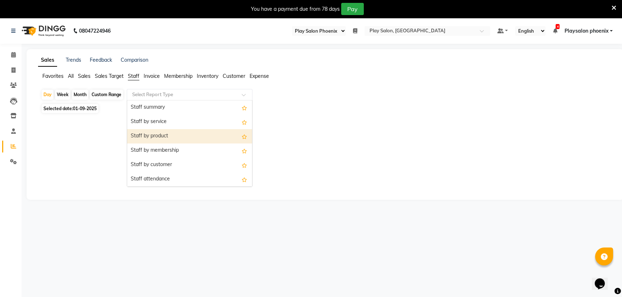
click at [161, 135] on div "Staff by product" at bounding box center [189, 136] width 125 height 14
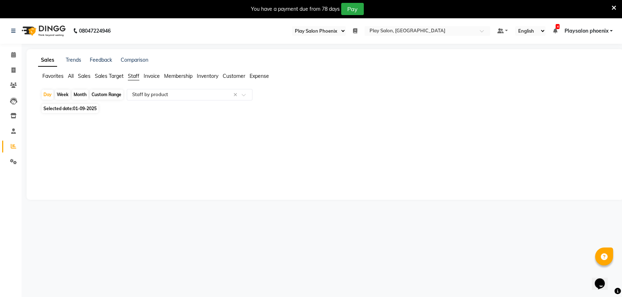
click at [83, 107] on span "01-09-2025" at bounding box center [85, 108] width 24 height 5
select select "9"
select select "2025"
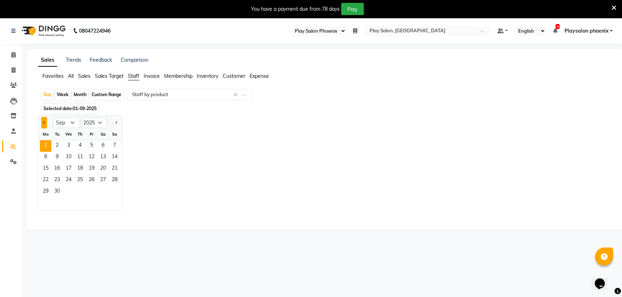
click at [43, 121] on span "Previous month" at bounding box center [44, 122] width 3 height 3
select select "8"
click at [91, 143] on span "1" at bounding box center [91, 145] width 11 height 11
select select "full_report"
select select "csv"
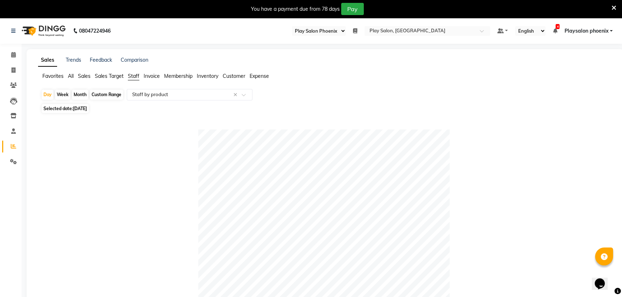
click at [106, 93] on div "Custom Range" at bounding box center [106, 95] width 33 height 10
select select "8"
select select "2025"
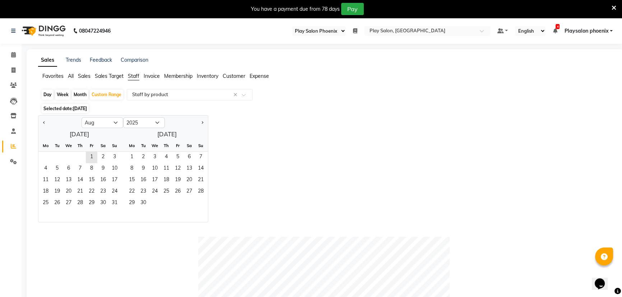
click at [87, 109] on span "01-08-2025" at bounding box center [80, 108] width 14 height 5
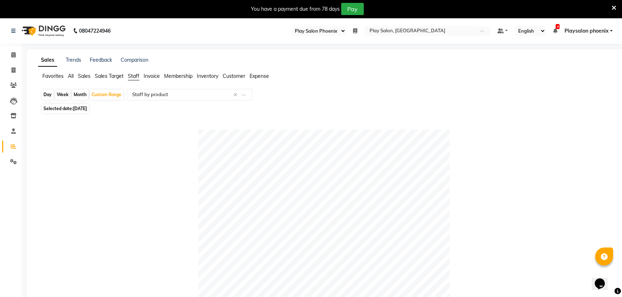
click at [78, 109] on span "01-08-2025" at bounding box center [80, 108] width 14 height 5
select select "8"
select select "2025"
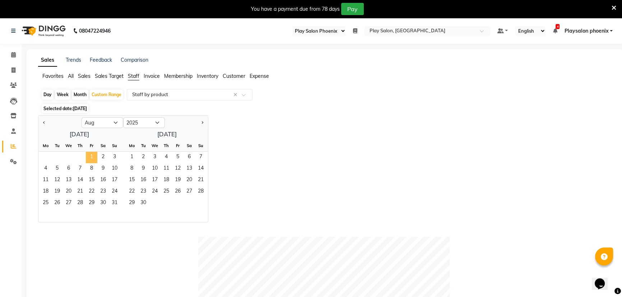
click at [90, 156] on span "1" at bounding box center [91, 157] width 11 height 11
click at [114, 202] on span "31" at bounding box center [114, 203] width 11 height 11
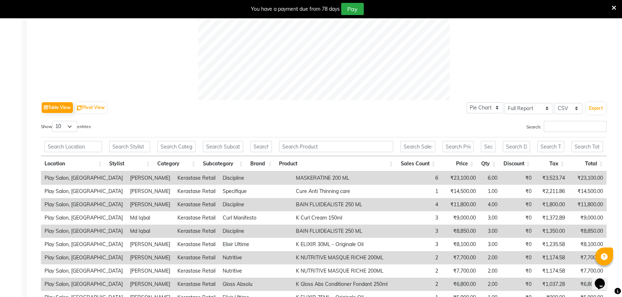
scroll to position [347, 0]
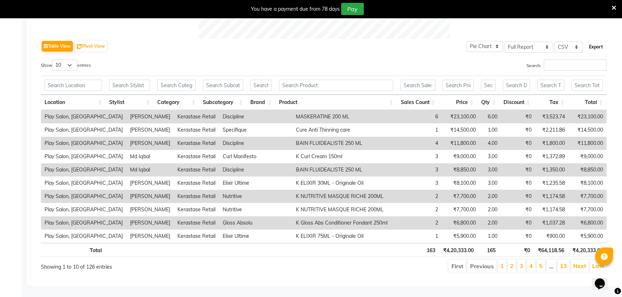
click at [593, 43] on button "Export" at bounding box center [596, 47] width 20 height 12
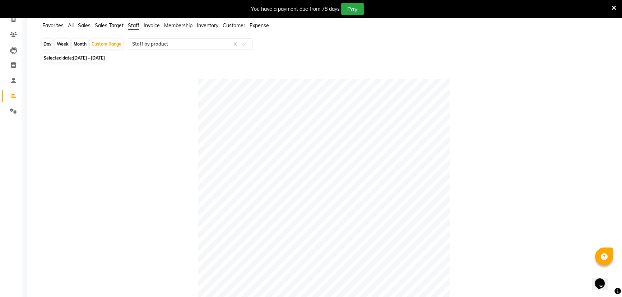
scroll to position [0, 0]
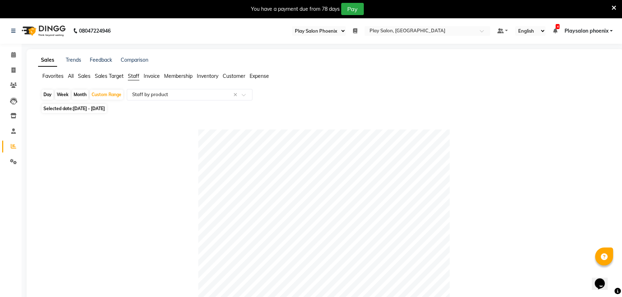
click at [86, 74] on span "Sales" at bounding box center [84, 76] width 13 height 6
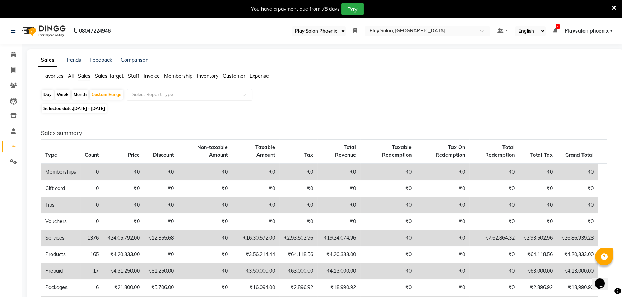
click at [148, 94] on input "text" at bounding box center [182, 94] width 103 height 7
click at [134, 75] on span "Staff" at bounding box center [133, 76] width 11 height 6
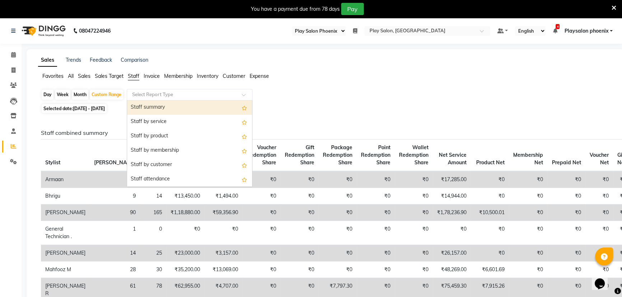
click at [155, 93] on input "text" at bounding box center [182, 94] width 103 height 7
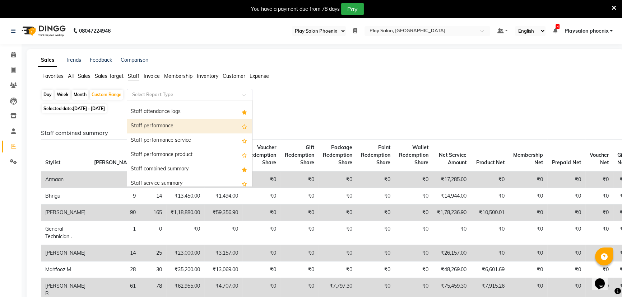
scroll to position [98, 0]
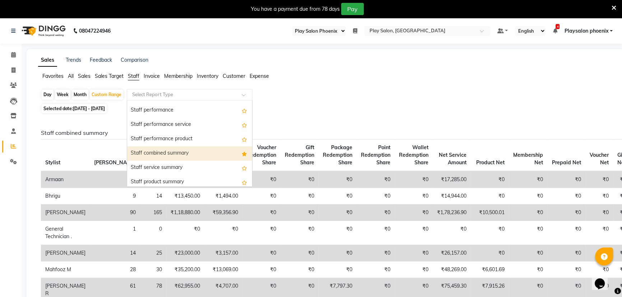
click at [156, 152] on div "Staff combined summary" at bounding box center [189, 154] width 125 height 14
select select "full_report"
select select "csv"
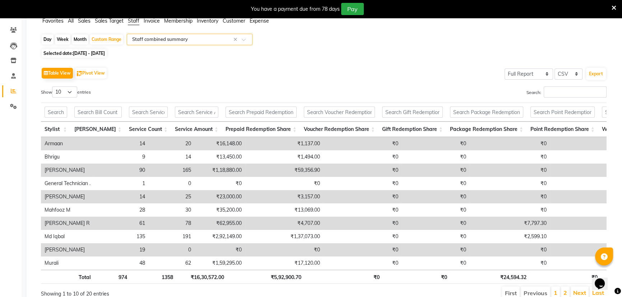
scroll to position [0, 0]
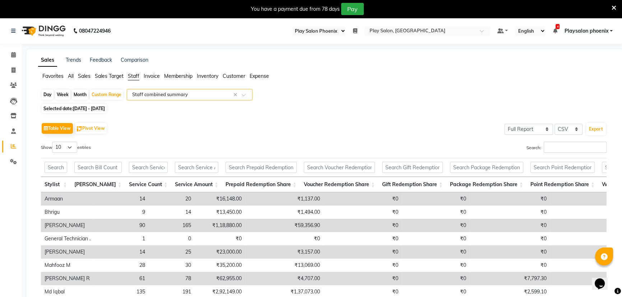
click at [80, 77] on span "Sales" at bounding box center [84, 76] width 13 height 6
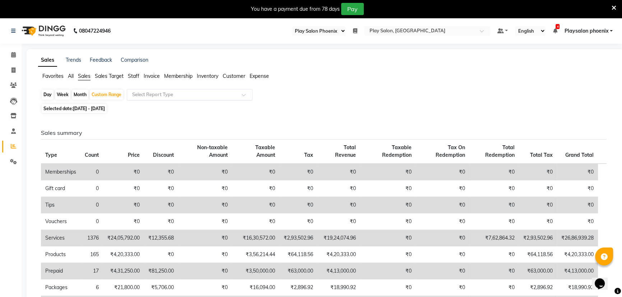
click at [147, 95] on input "text" at bounding box center [182, 94] width 103 height 7
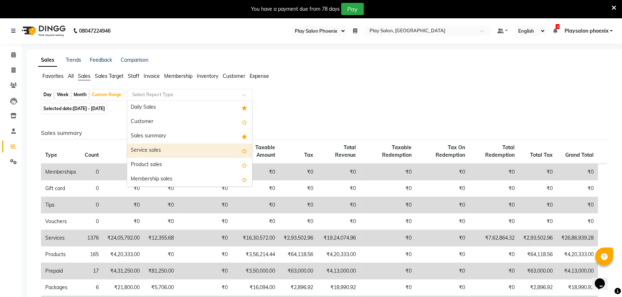
click at [160, 152] on div "Service sales" at bounding box center [189, 151] width 125 height 14
select select "full_report"
select select "csv"
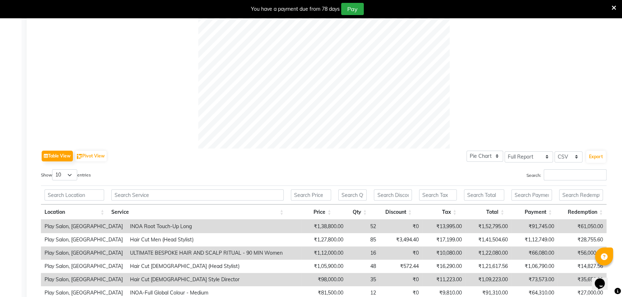
scroll to position [327, 0]
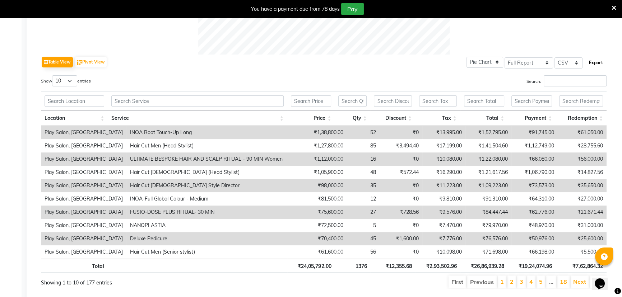
click at [596, 60] on button "Export" at bounding box center [596, 63] width 20 height 12
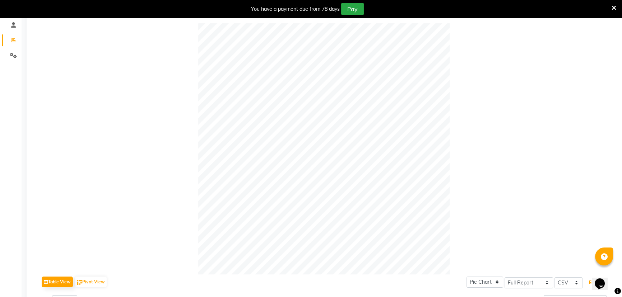
scroll to position [0, 0]
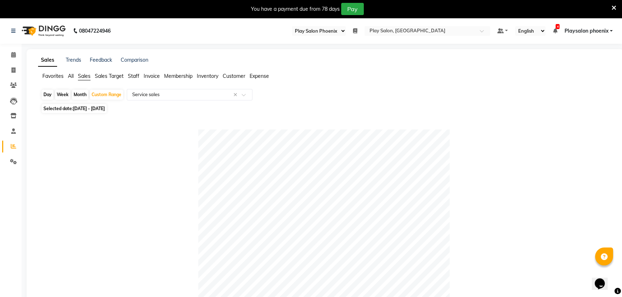
click at [237, 75] on span "Customer" at bounding box center [234, 76] width 23 height 6
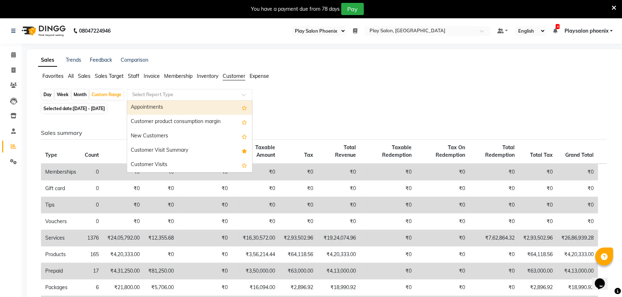
click at [203, 96] on input "text" at bounding box center [182, 94] width 103 height 7
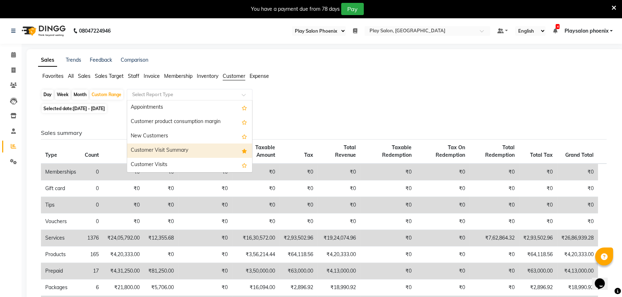
click at [185, 151] on div "Customer Visit Summary" at bounding box center [189, 151] width 125 height 14
select select "full_report"
select select "csv"
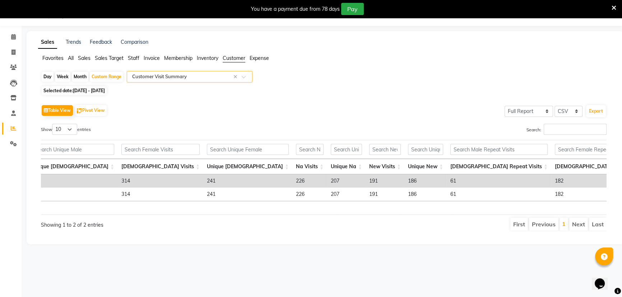
scroll to position [0, 153]
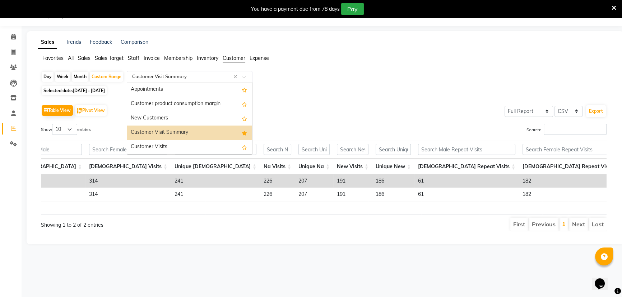
click at [194, 76] on input "text" at bounding box center [182, 76] width 103 height 7
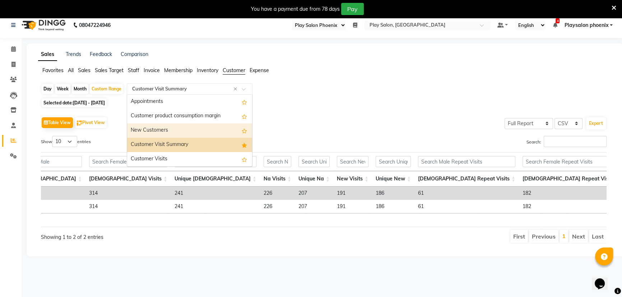
scroll to position [0, 0]
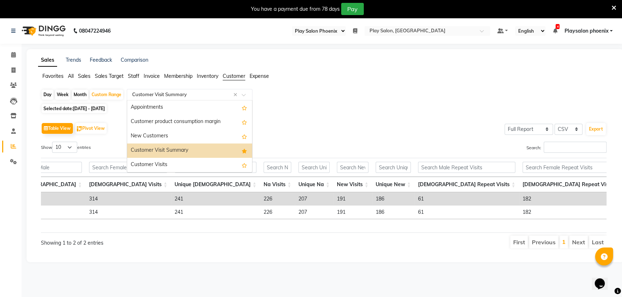
click at [179, 146] on div "Customer Visit Summary" at bounding box center [189, 151] width 125 height 14
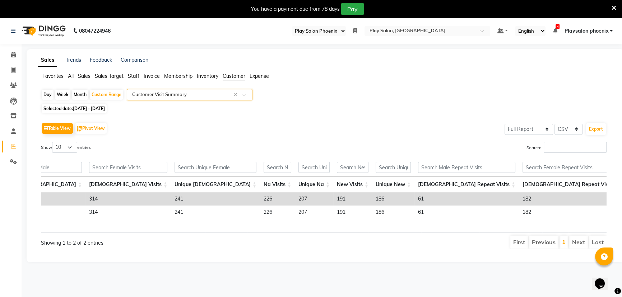
scroll to position [0, 165]
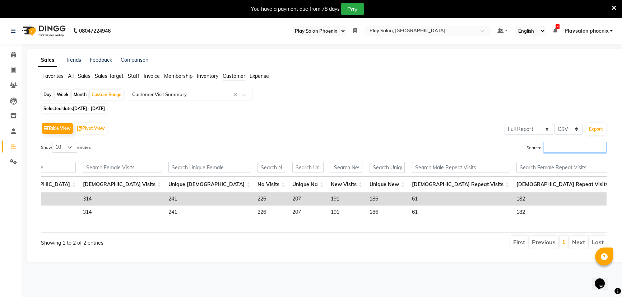
click at [560, 148] on input "Search:" at bounding box center [575, 147] width 63 height 11
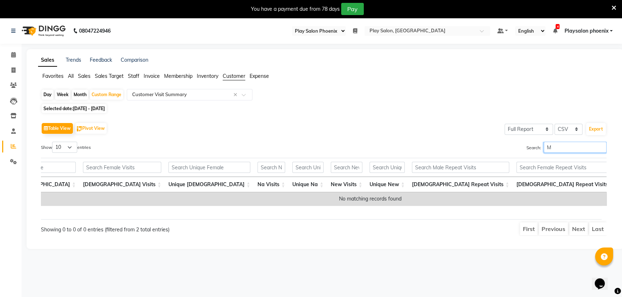
scroll to position [0, 156]
type input "M"
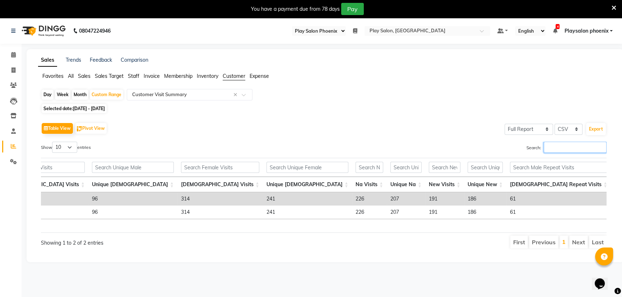
scroll to position [0, 65]
